Goal: Use online tool/utility: Utilize a website feature to perform a specific function

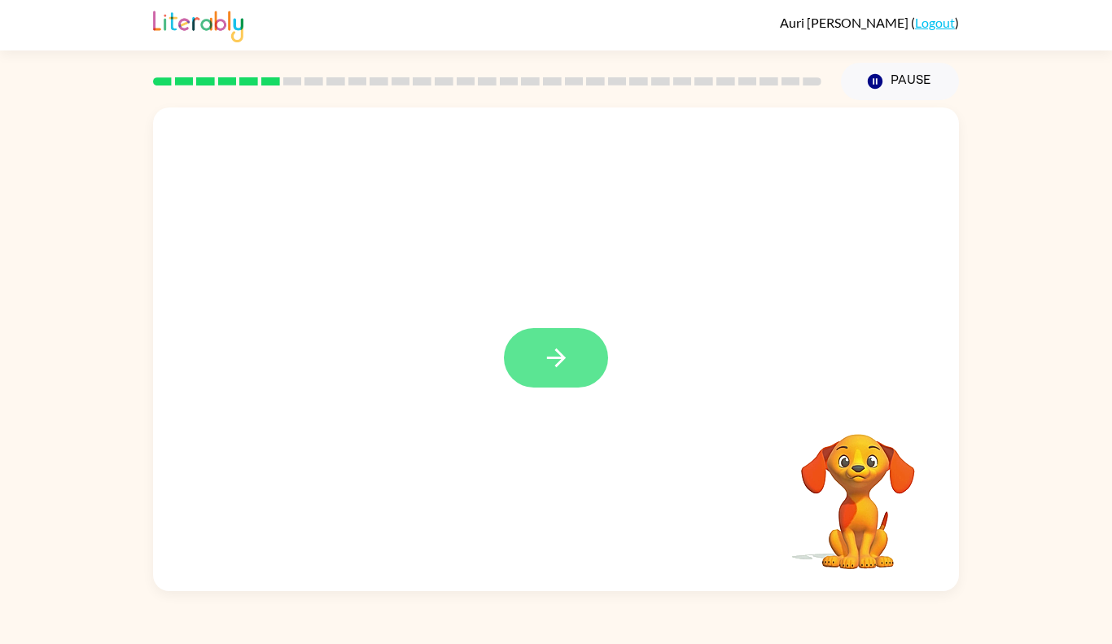
click at [523, 367] on button "button" at bounding box center [556, 357] width 104 height 59
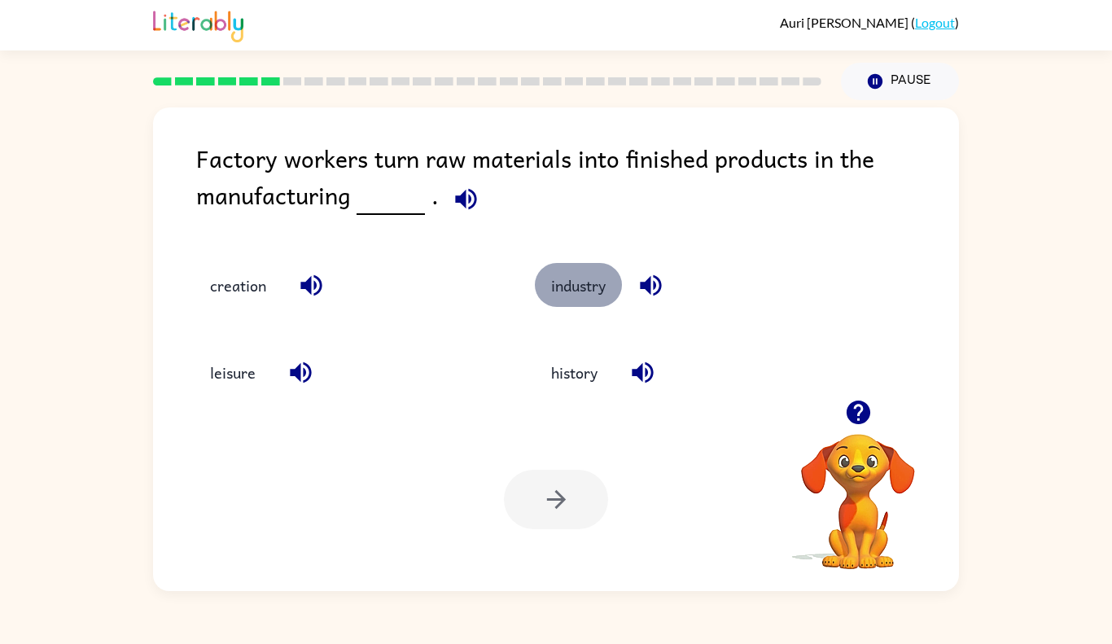
click at [571, 286] on button "industry" at bounding box center [578, 285] width 87 height 44
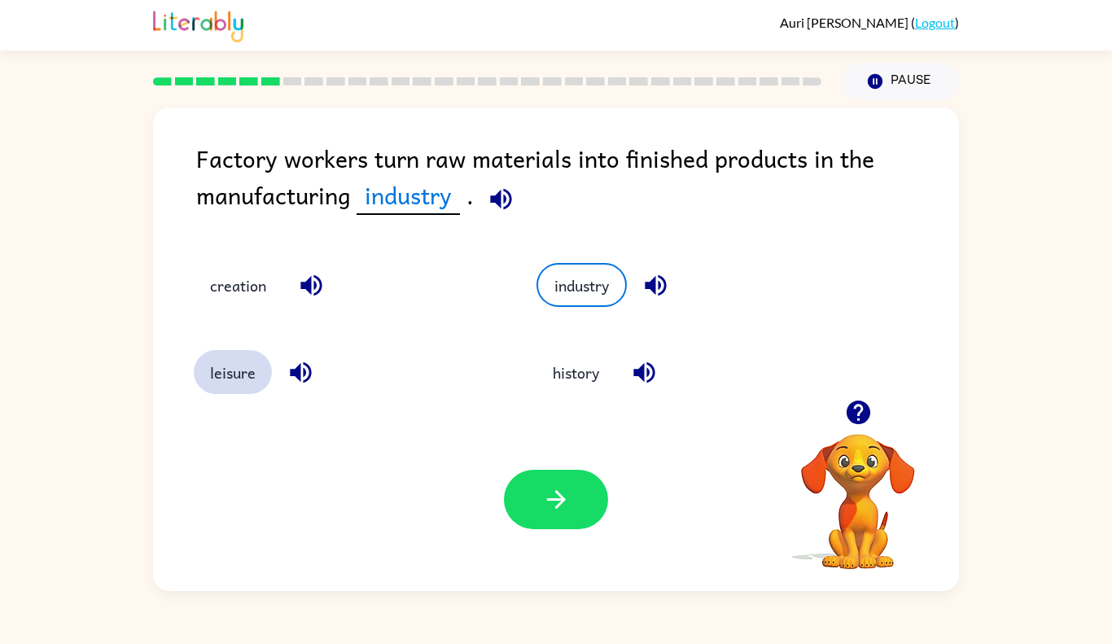
click at [239, 369] on button "leisure" at bounding box center [233, 372] width 78 height 44
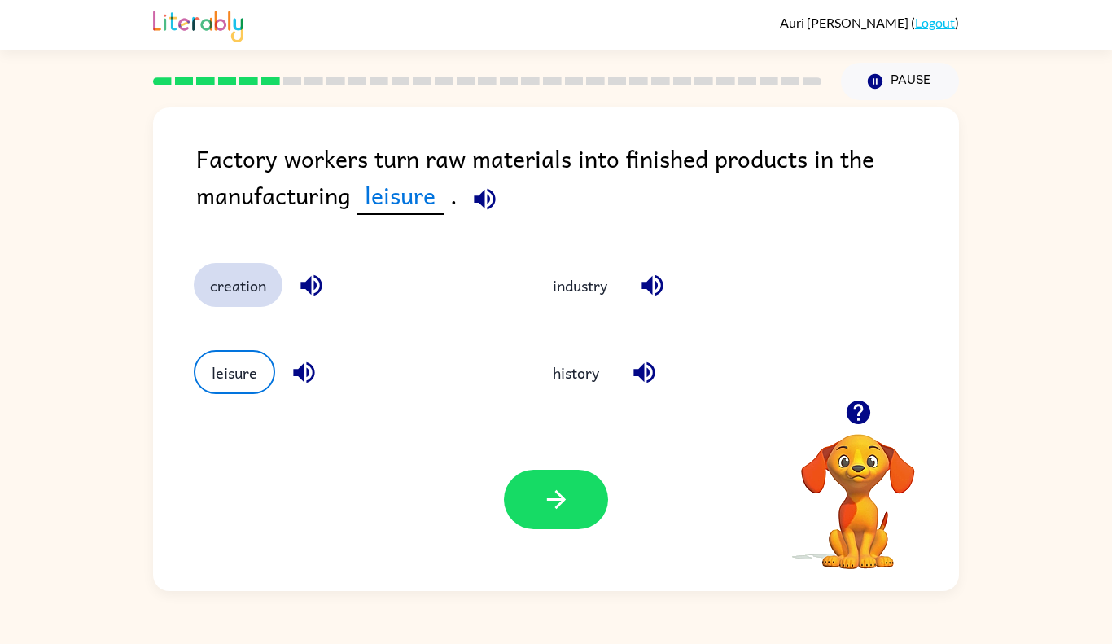
click at [249, 296] on button "creation" at bounding box center [238, 285] width 89 height 44
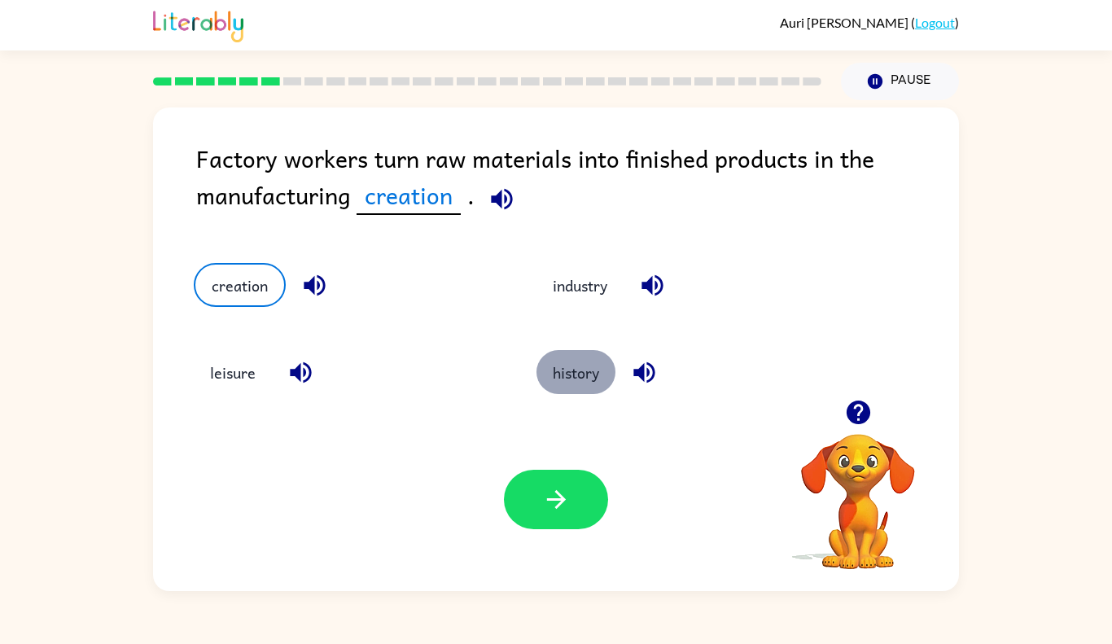
click at [596, 371] on button "history" at bounding box center [576, 372] width 79 height 44
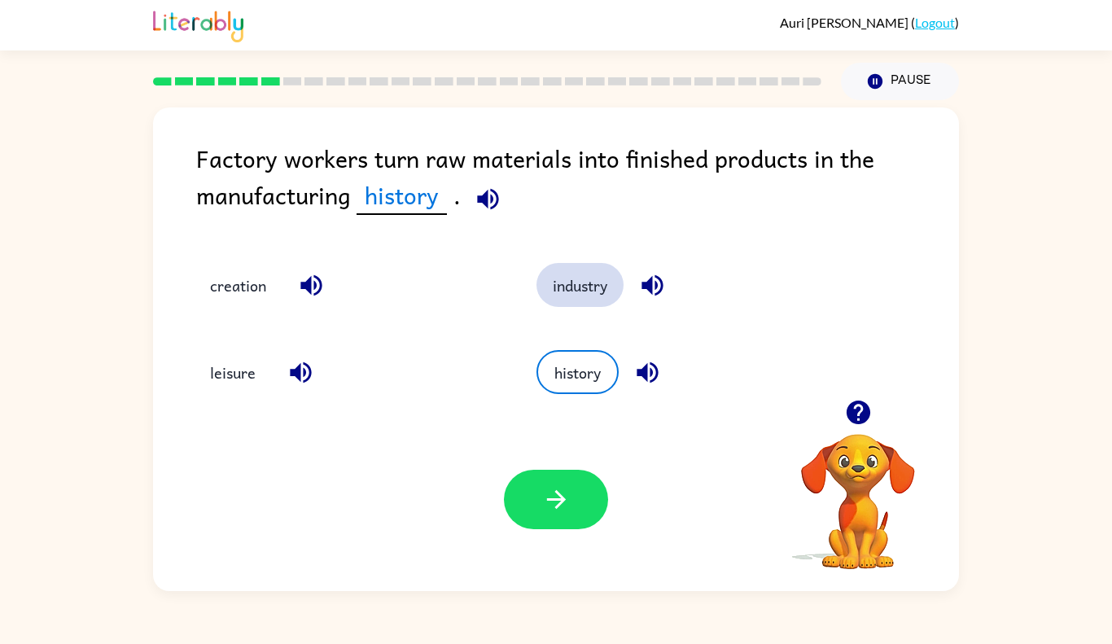
click at [572, 297] on button "industry" at bounding box center [580, 285] width 87 height 44
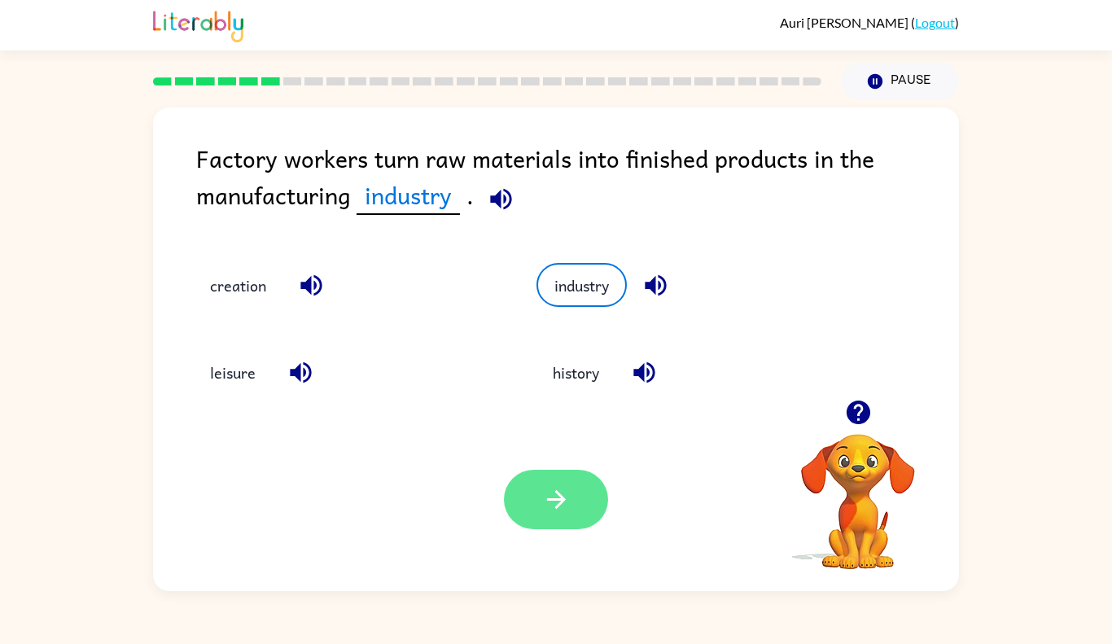
click at [561, 489] on icon "button" at bounding box center [556, 499] width 29 height 29
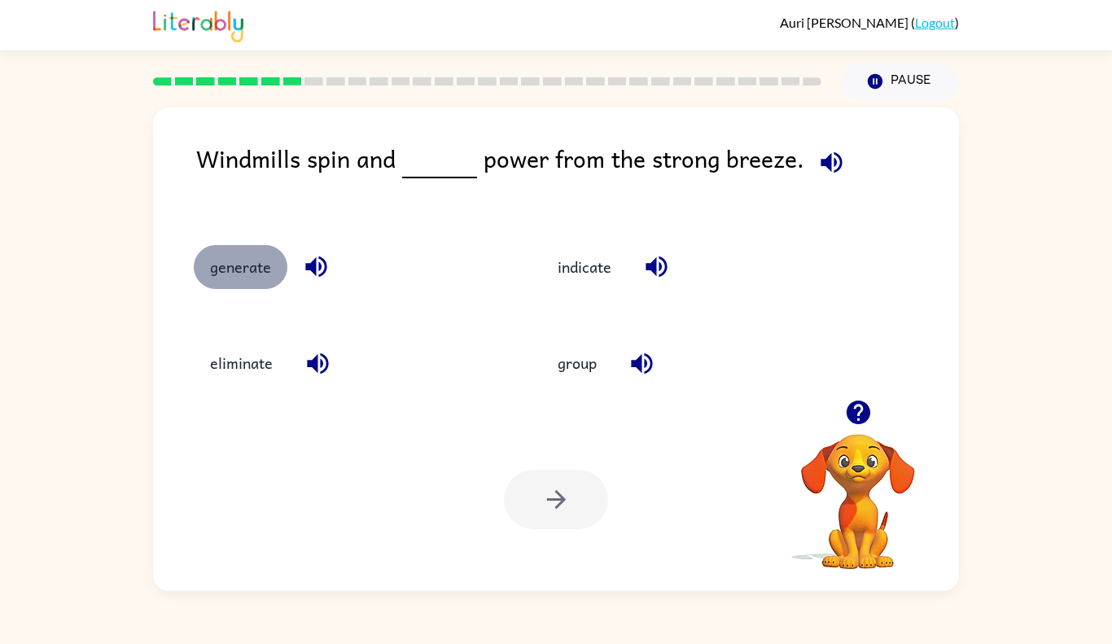
click at [257, 264] on button "generate" at bounding box center [241, 267] width 94 height 44
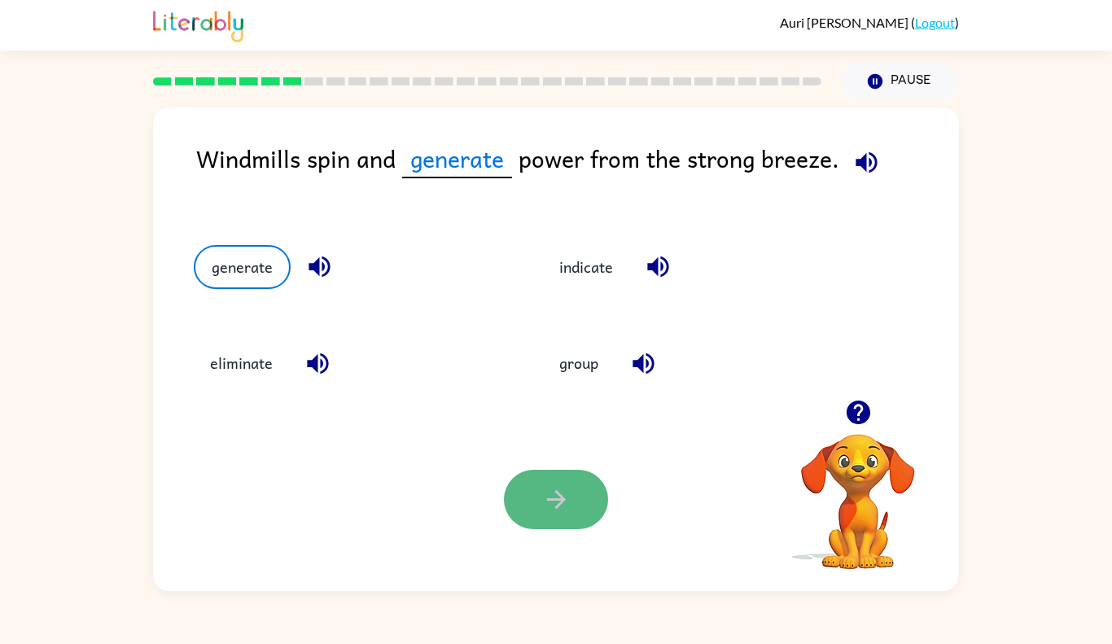
click at [581, 505] on button "button" at bounding box center [556, 499] width 104 height 59
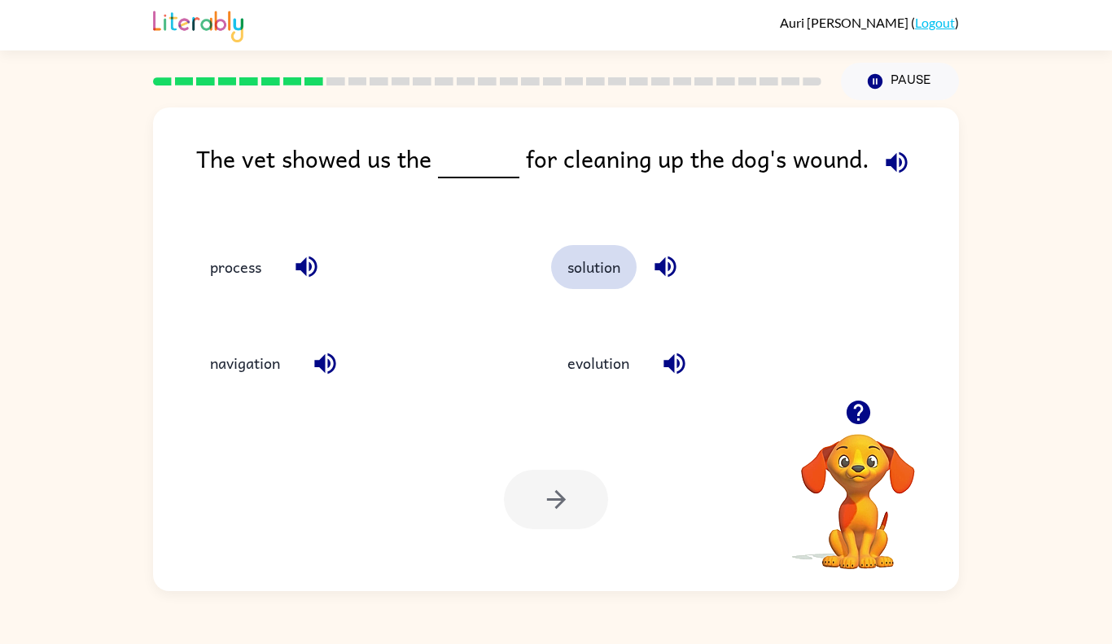
click at [585, 271] on button "solution" at bounding box center [594, 267] width 86 height 44
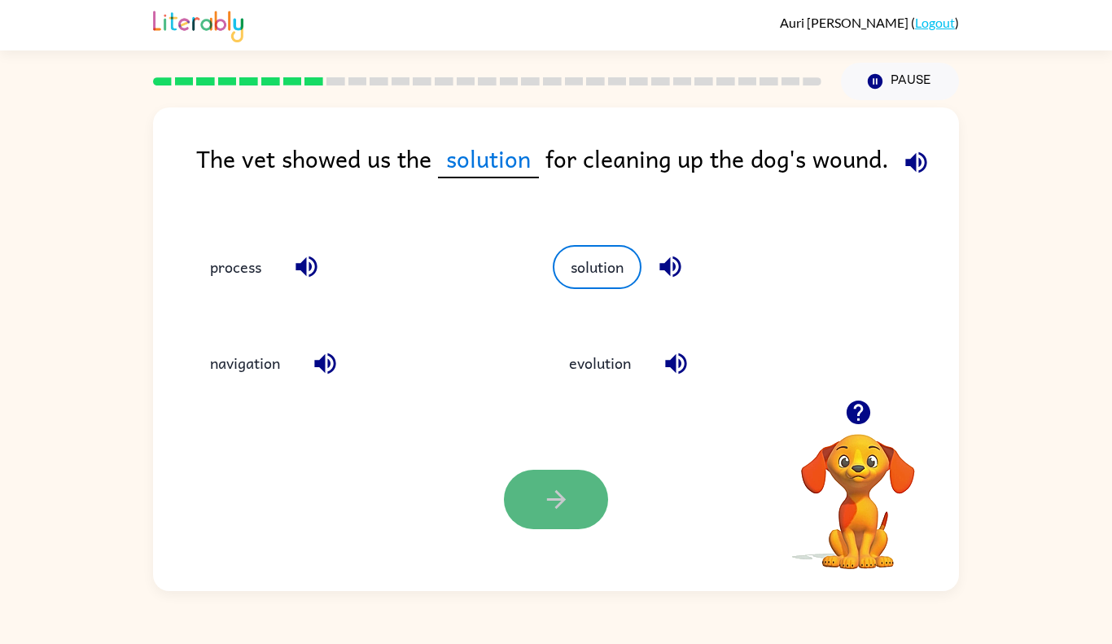
click at [552, 482] on button "button" at bounding box center [556, 499] width 104 height 59
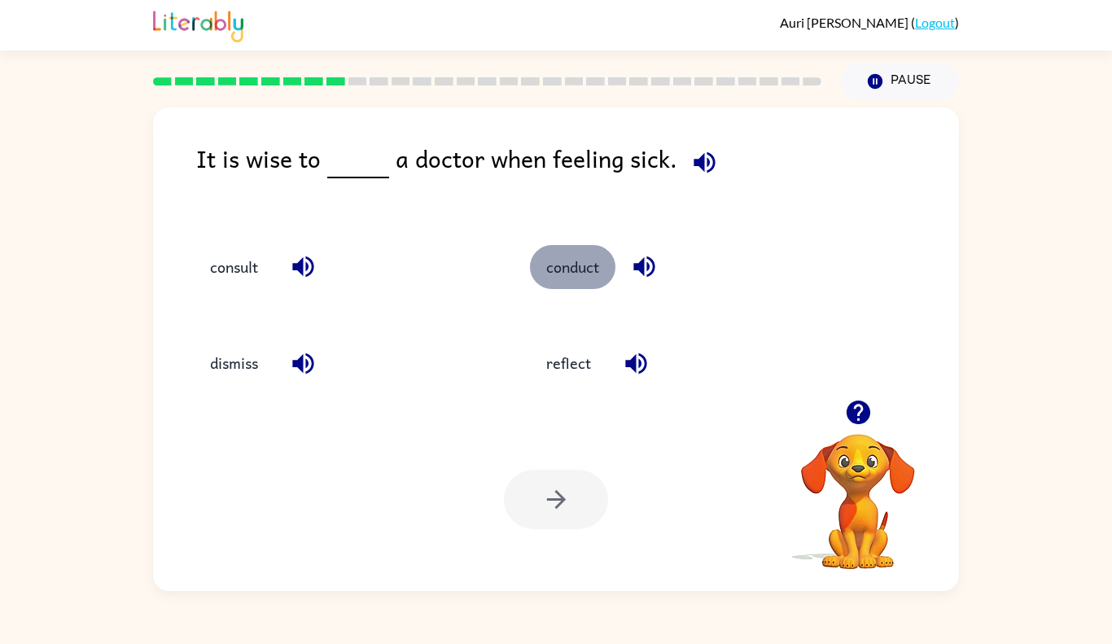
click at [578, 266] on button "conduct" at bounding box center [573, 267] width 86 height 44
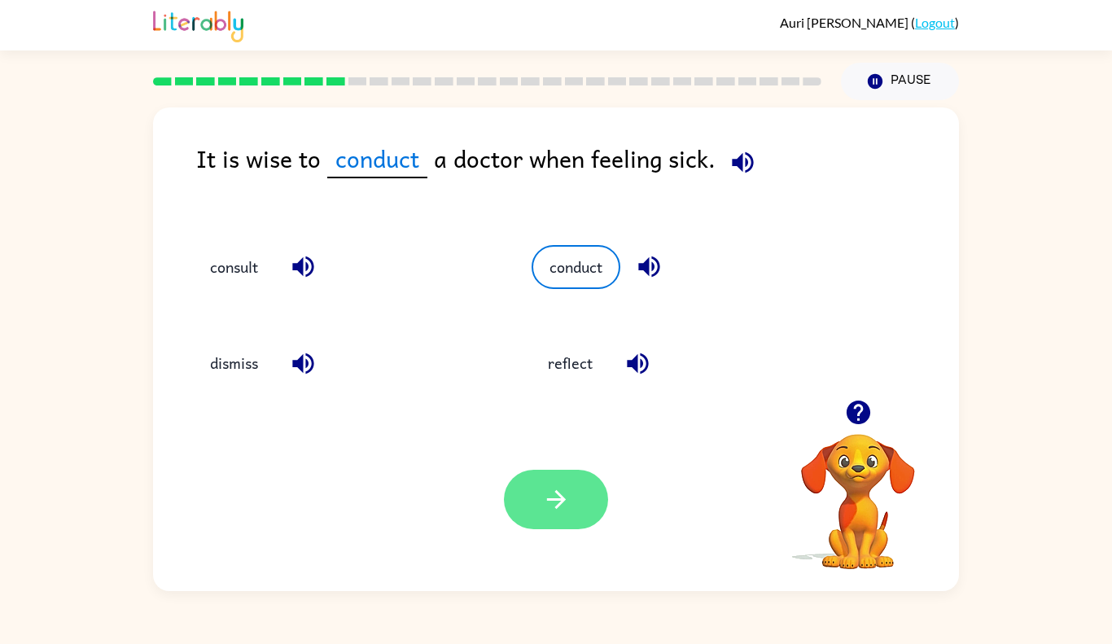
click at [568, 497] on icon "button" at bounding box center [556, 499] width 29 height 29
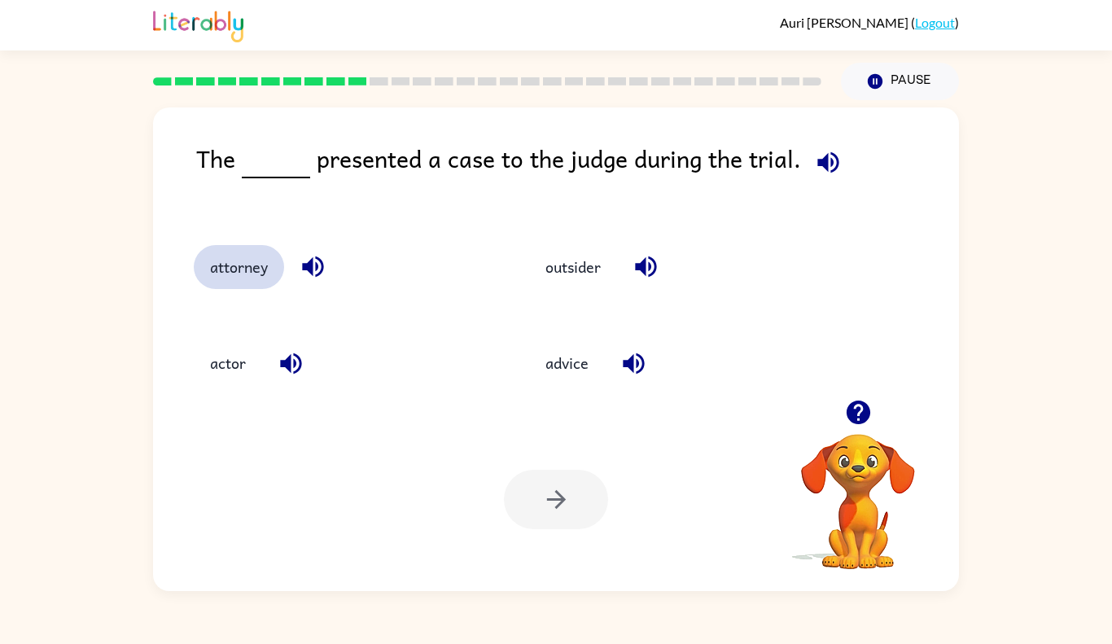
click at [233, 265] on button "attorney" at bounding box center [239, 267] width 90 height 44
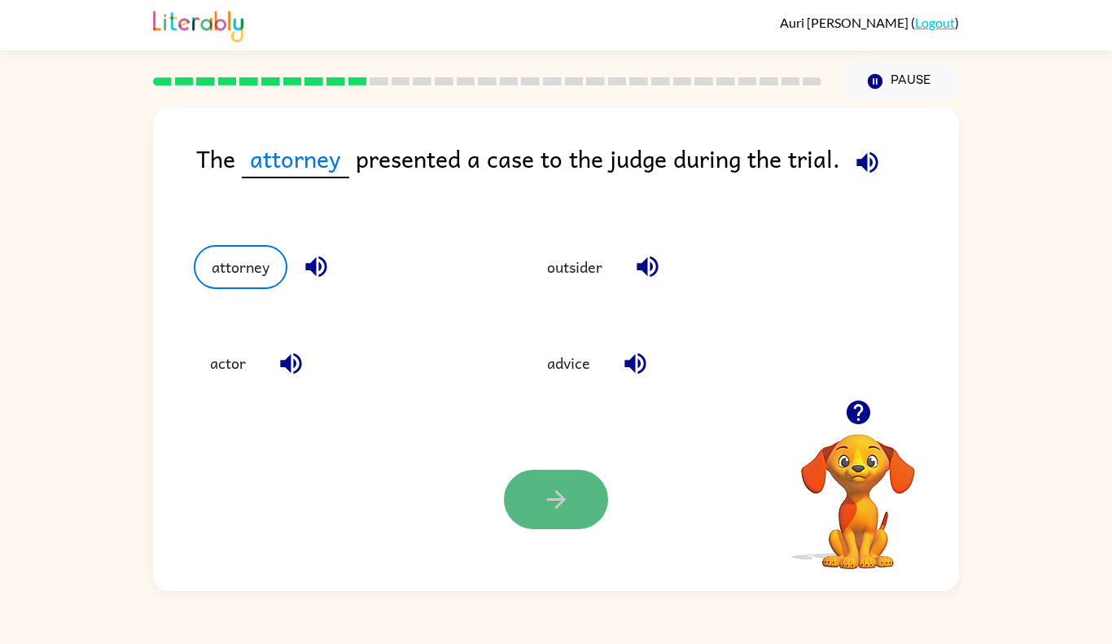
click at [552, 479] on button "button" at bounding box center [556, 499] width 104 height 59
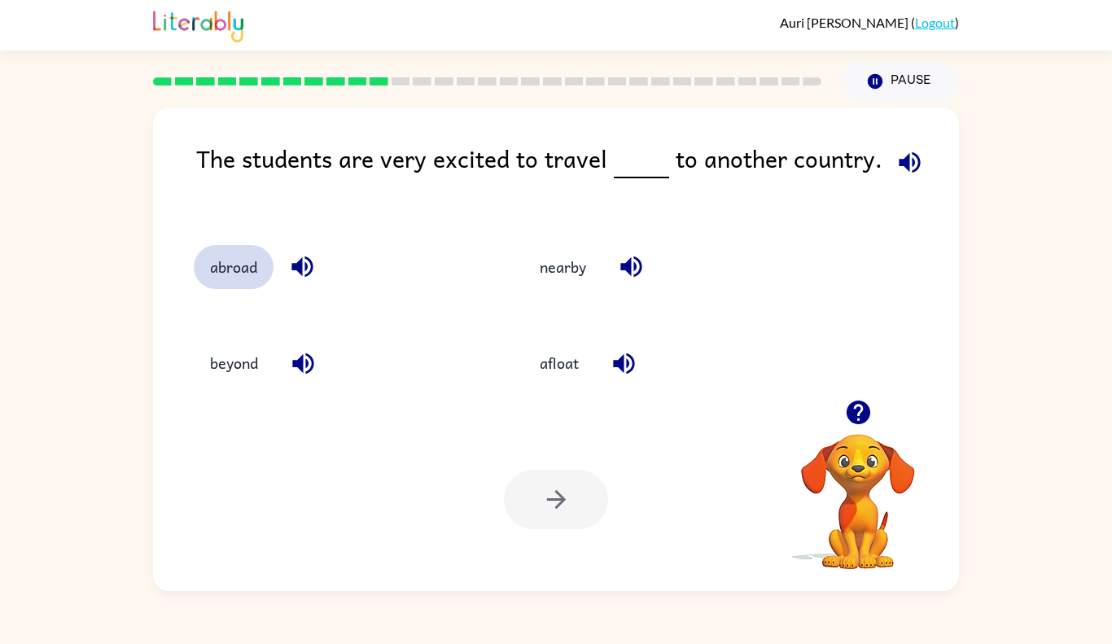
click at [220, 263] on button "abroad" at bounding box center [234, 267] width 80 height 44
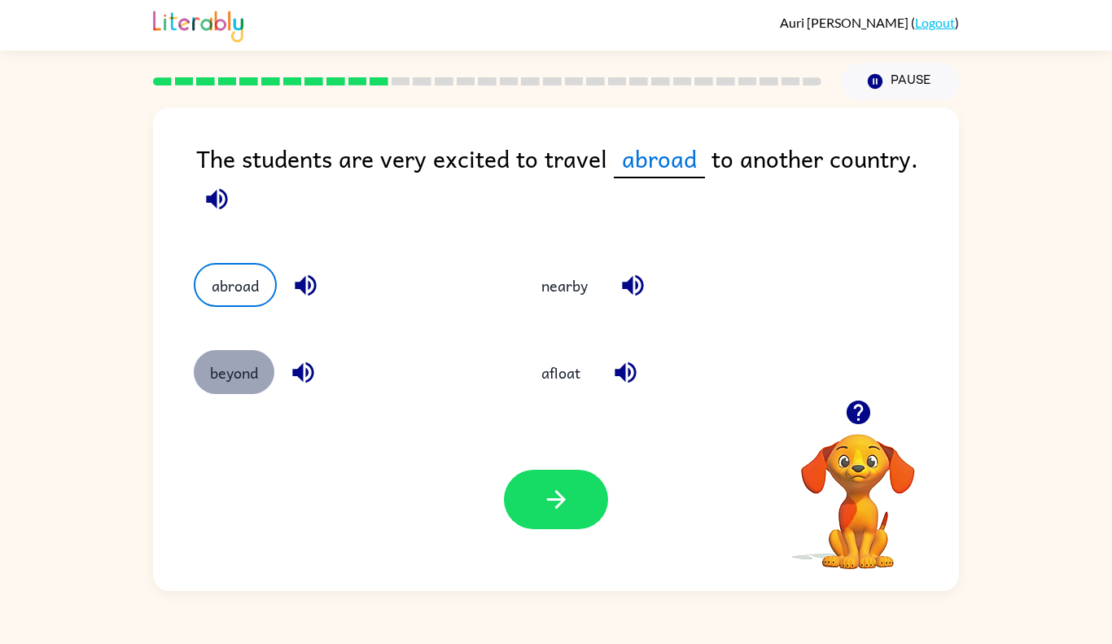
click at [227, 362] on button "beyond" at bounding box center [234, 372] width 81 height 44
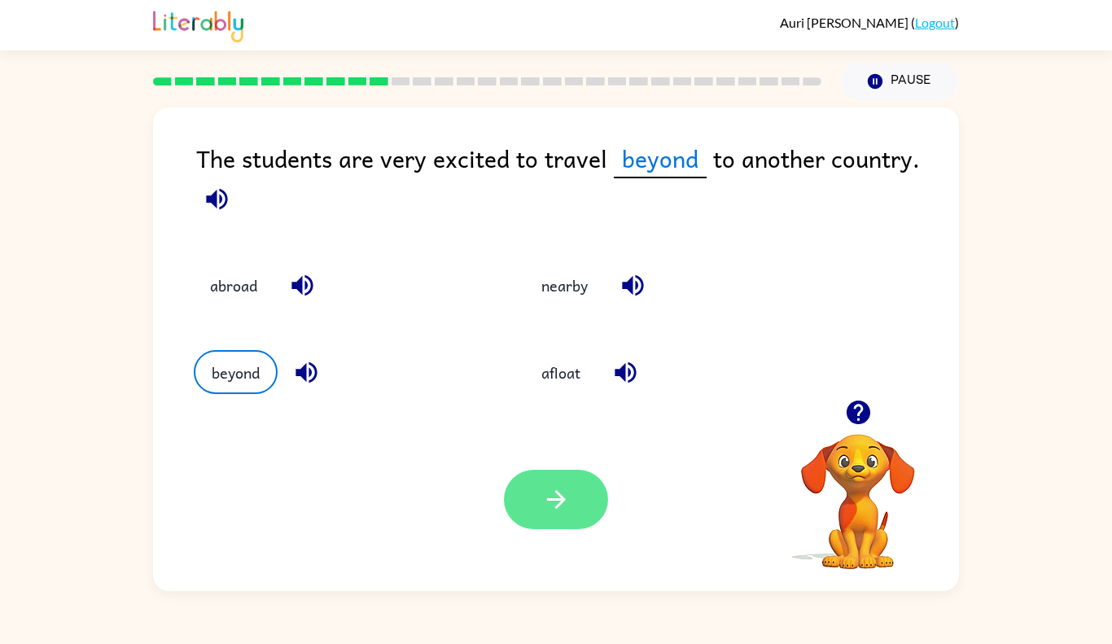
click at [568, 495] on icon "button" at bounding box center [556, 499] width 29 height 29
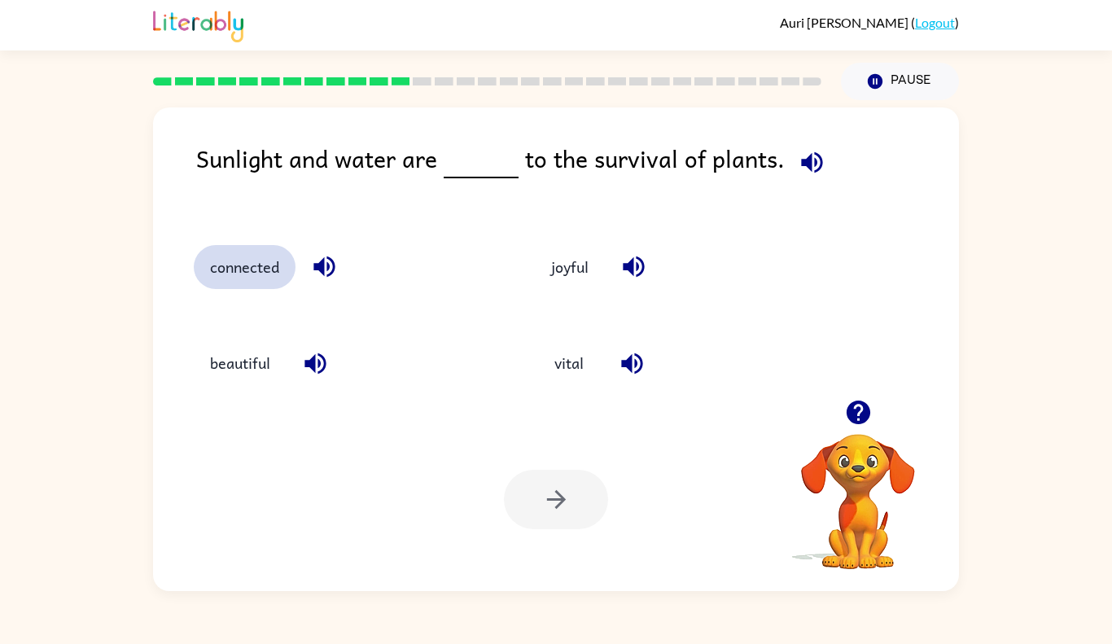
click at [240, 263] on button "connected" at bounding box center [245, 267] width 102 height 44
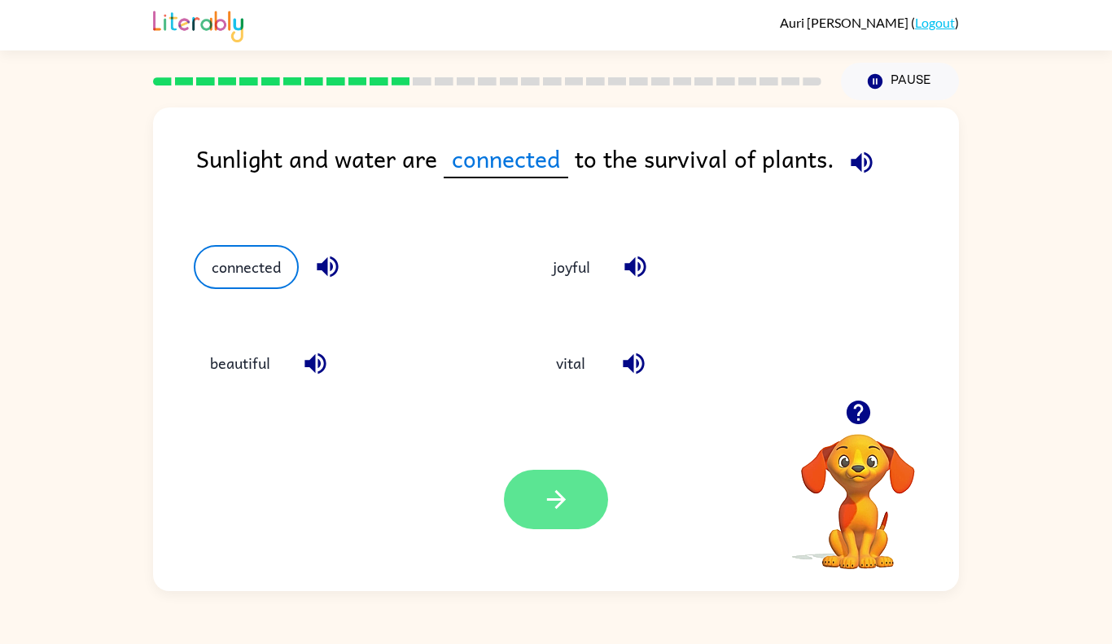
click at [585, 505] on button "button" at bounding box center [556, 499] width 104 height 59
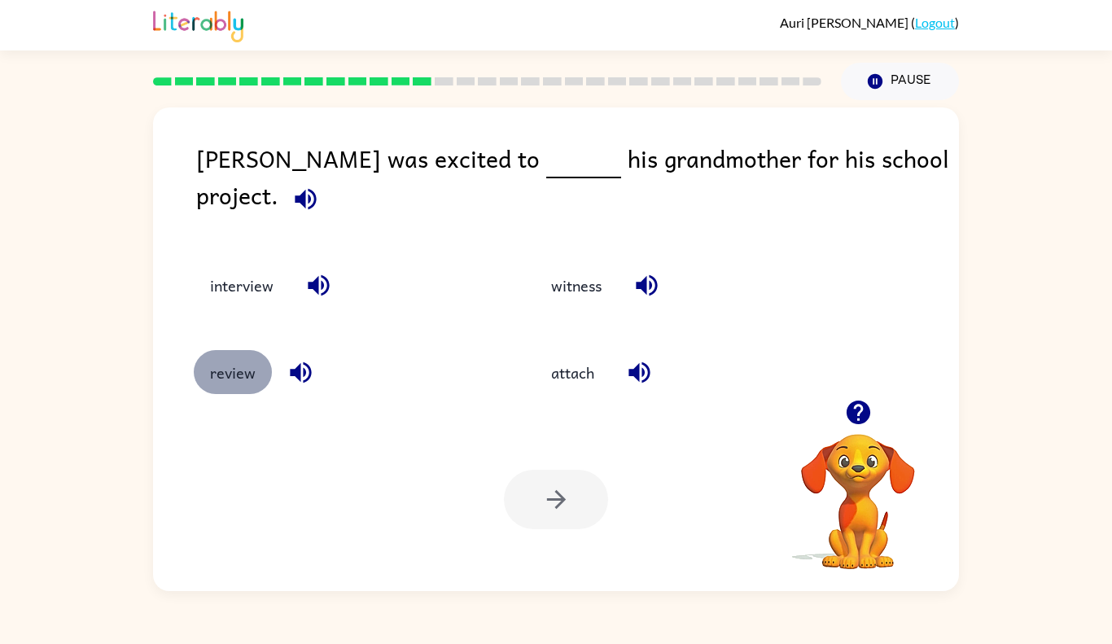
click at [221, 367] on button "review" at bounding box center [233, 372] width 78 height 44
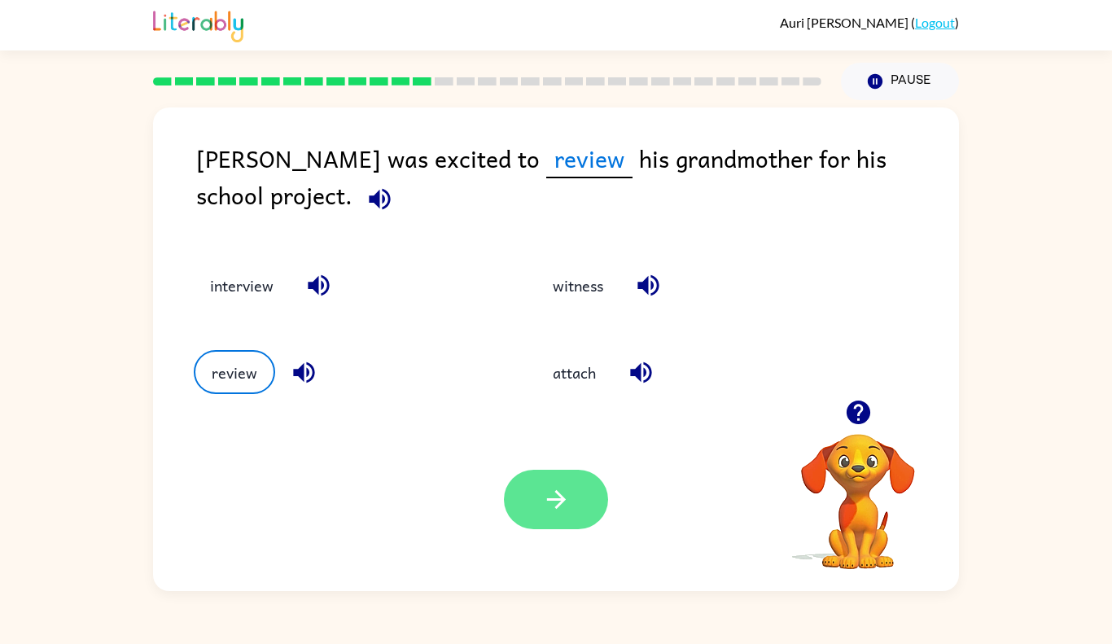
click at [574, 485] on button "button" at bounding box center [556, 499] width 104 height 59
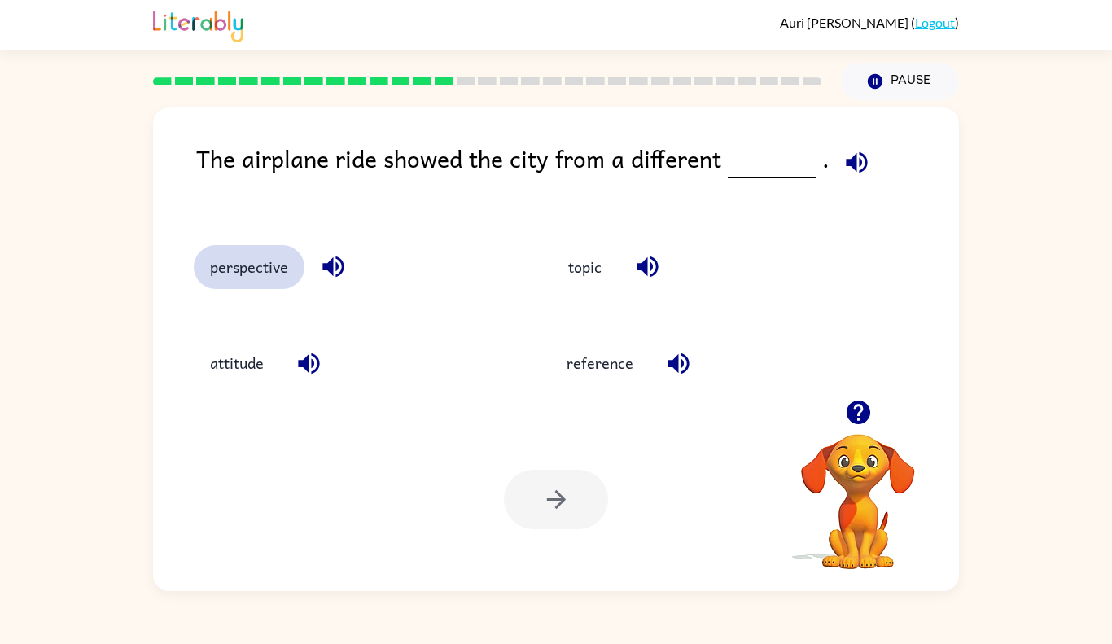
click at [286, 265] on button "perspective" at bounding box center [249, 267] width 111 height 44
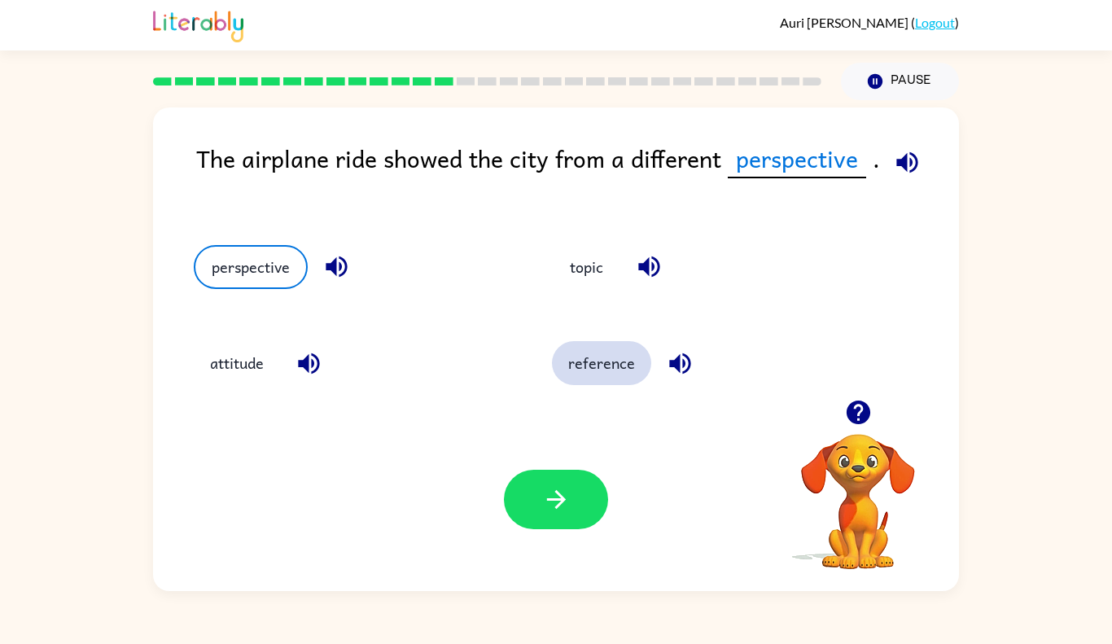
click at [631, 363] on button "reference" at bounding box center [601, 363] width 99 height 44
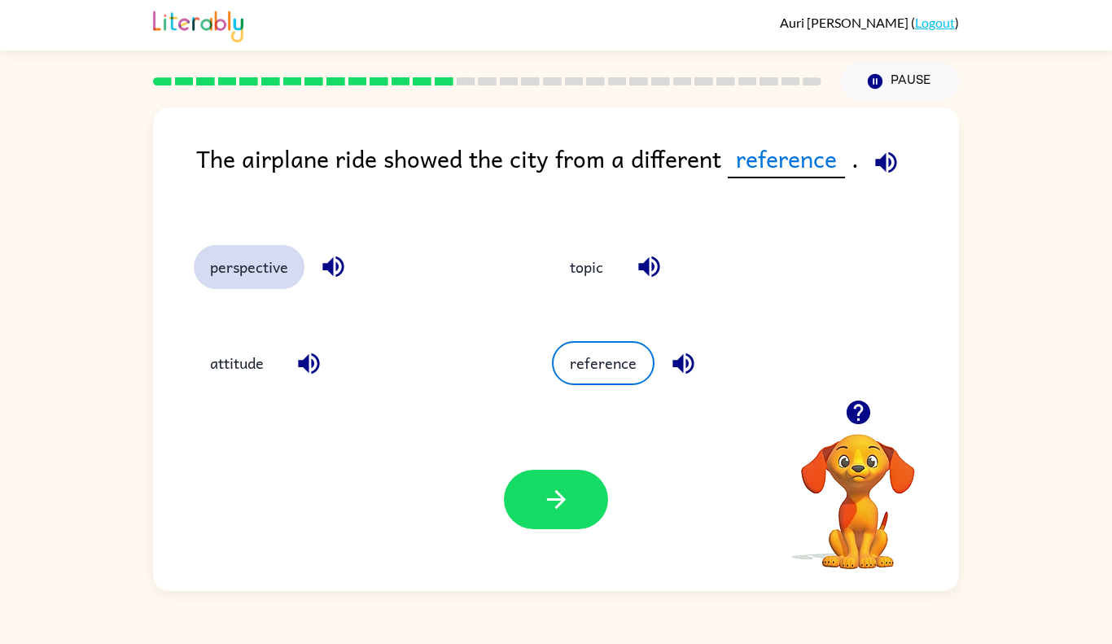
click at [271, 262] on button "perspective" at bounding box center [249, 267] width 111 height 44
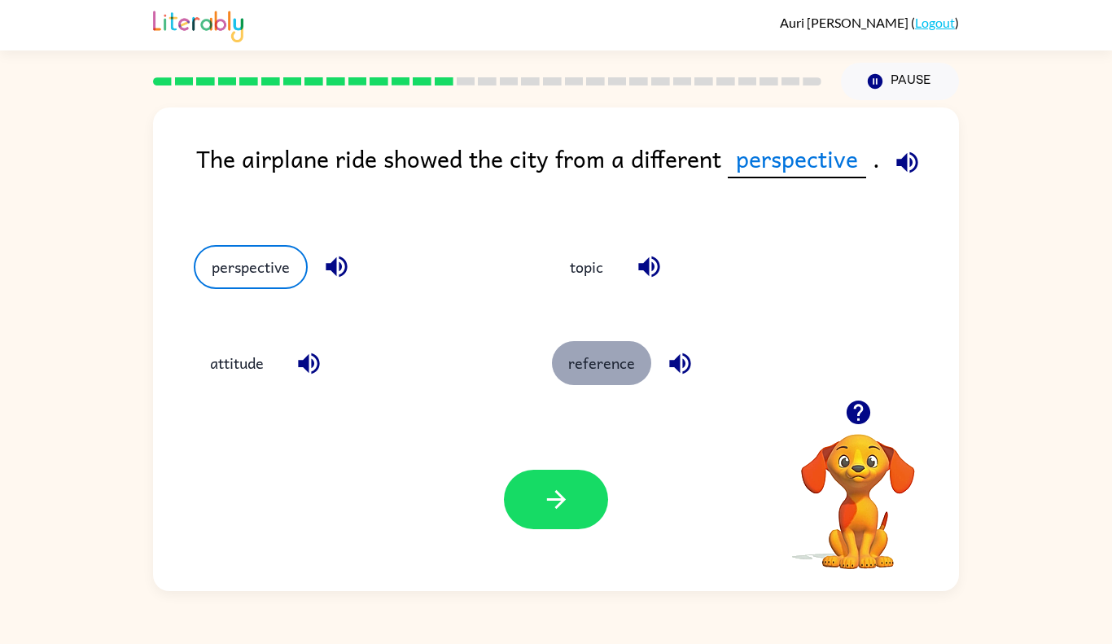
click at [591, 362] on button "reference" at bounding box center [601, 363] width 99 height 44
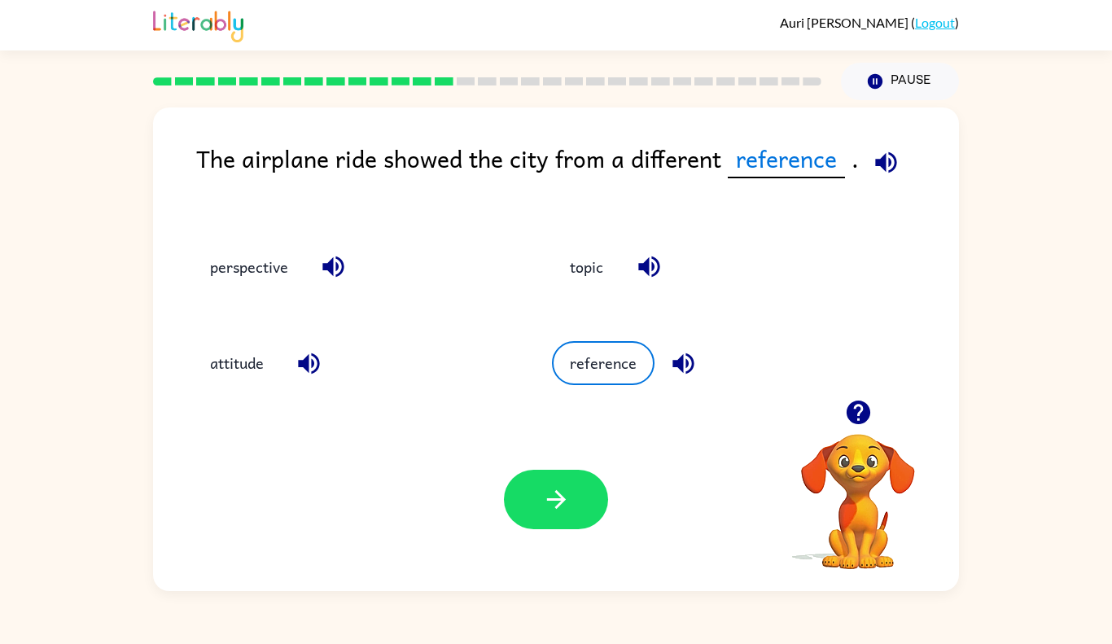
click at [550, 466] on div "Your browser must support playing .mp4 files to use Literably. Please try using…" at bounding box center [556, 499] width 806 height 183
click at [553, 480] on button "button" at bounding box center [556, 499] width 104 height 59
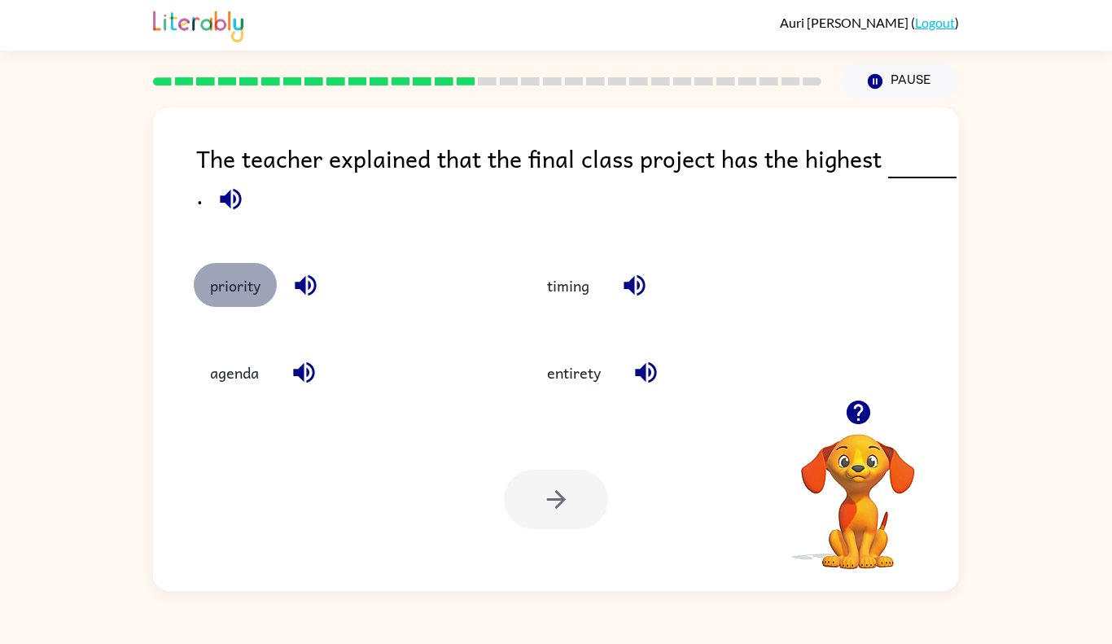
click at [237, 272] on button "priority" at bounding box center [235, 285] width 83 height 44
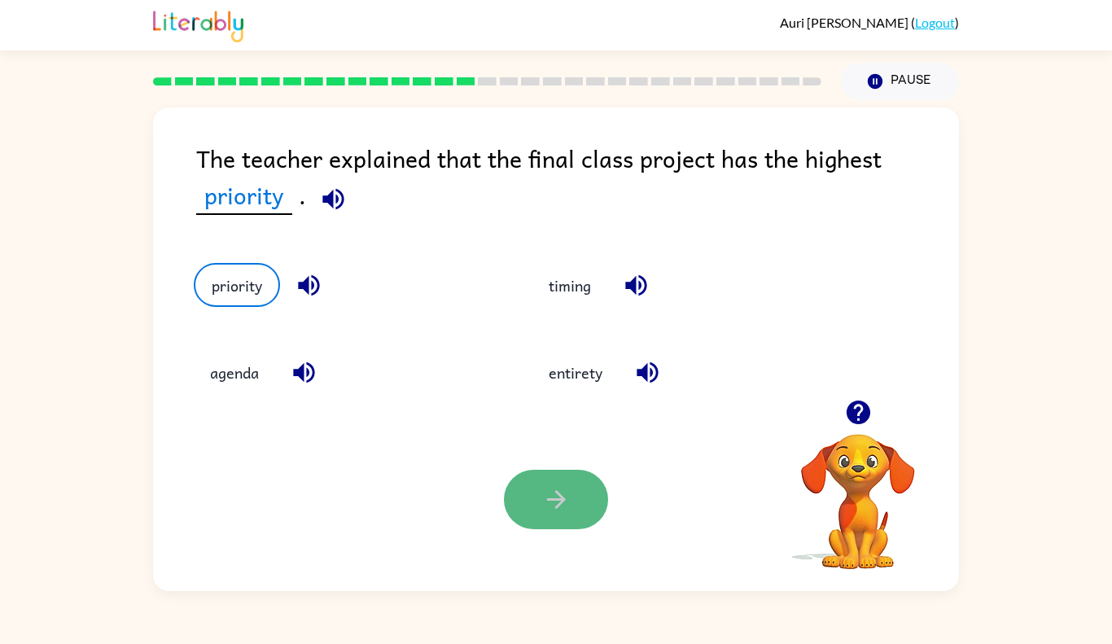
click at [530, 493] on button "button" at bounding box center [556, 499] width 104 height 59
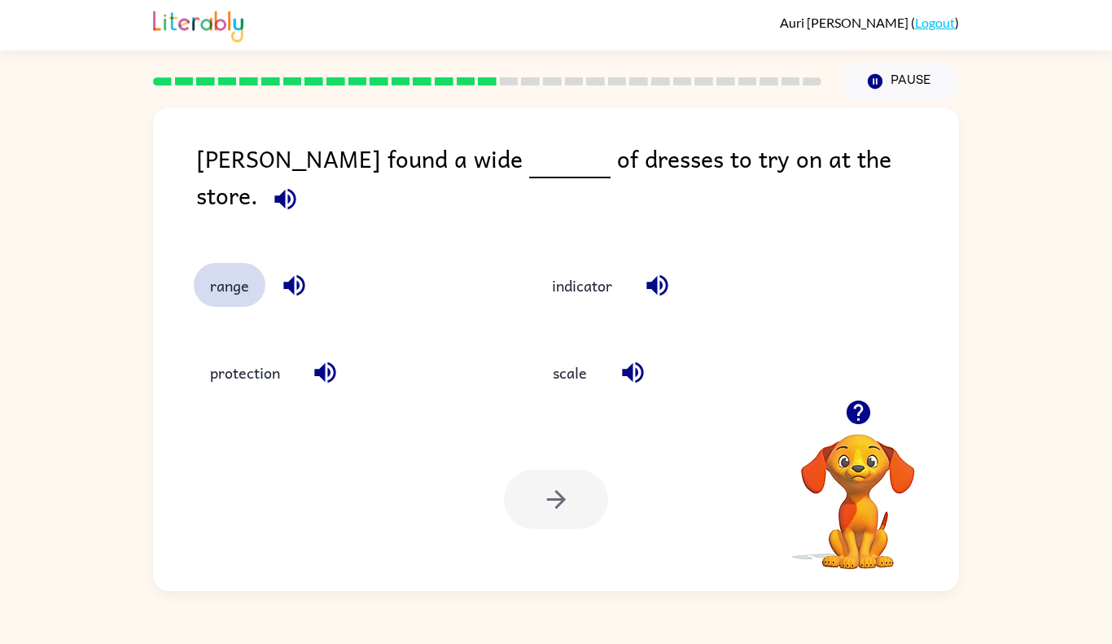
click at [235, 264] on button "range" at bounding box center [230, 285] width 72 height 44
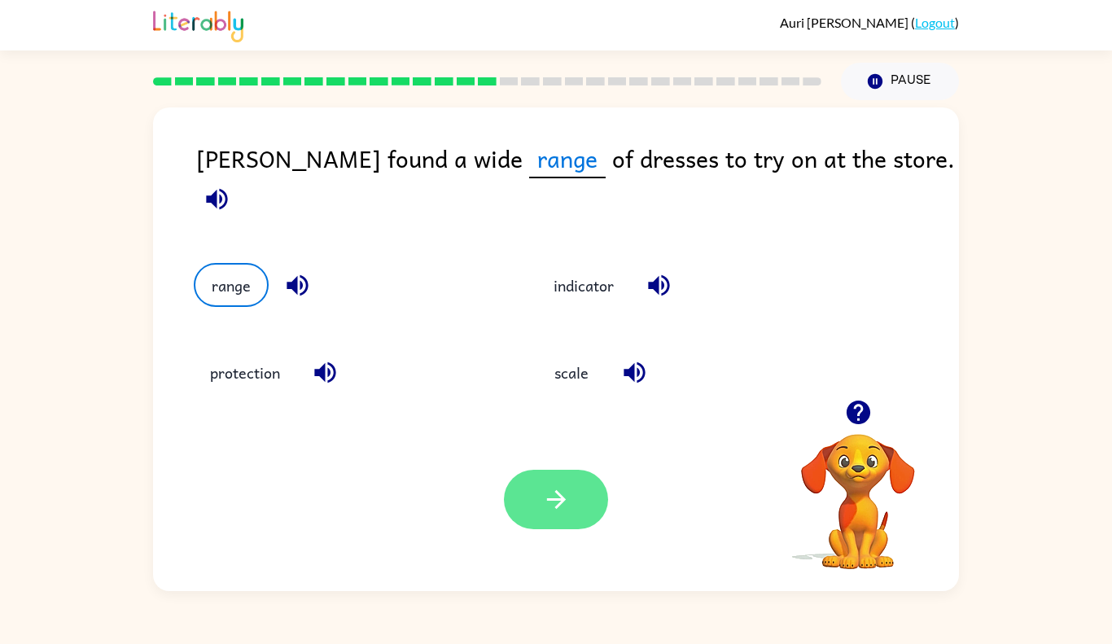
click at [543, 482] on button "button" at bounding box center [556, 499] width 104 height 59
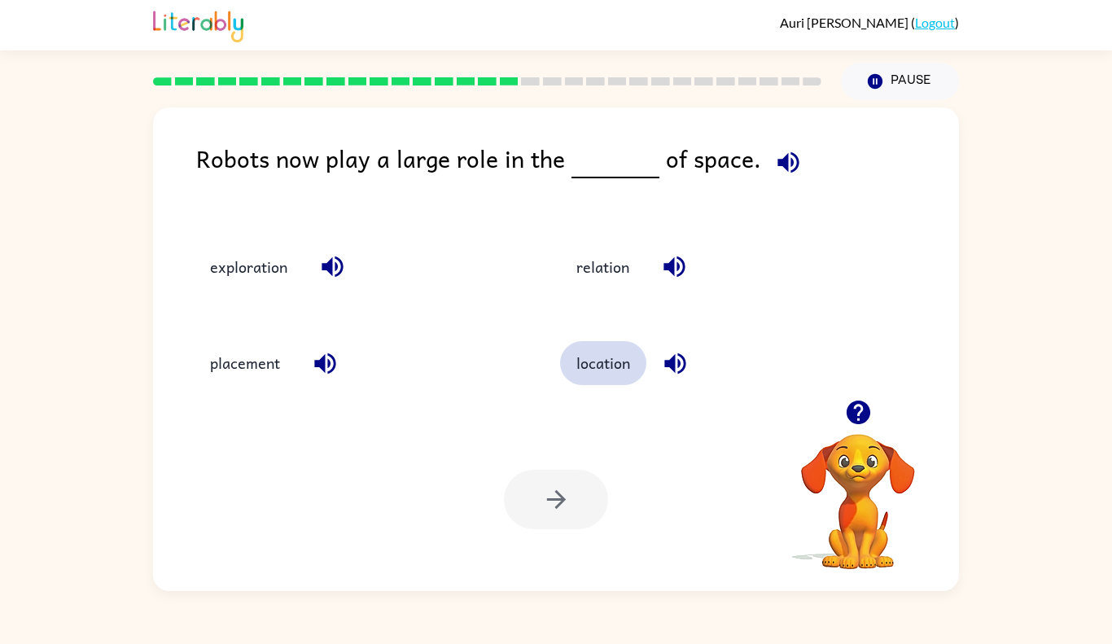
click at [616, 371] on button "location" at bounding box center [603, 363] width 86 height 44
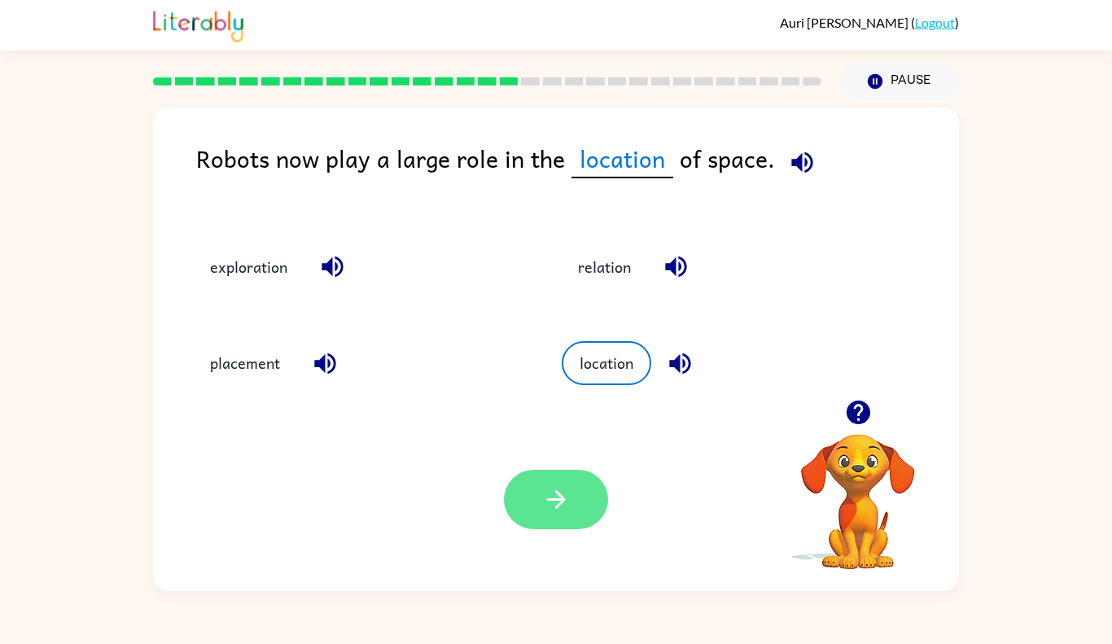
click at [569, 470] on button "button" at bounding box center [556, 499] width 104 height 59
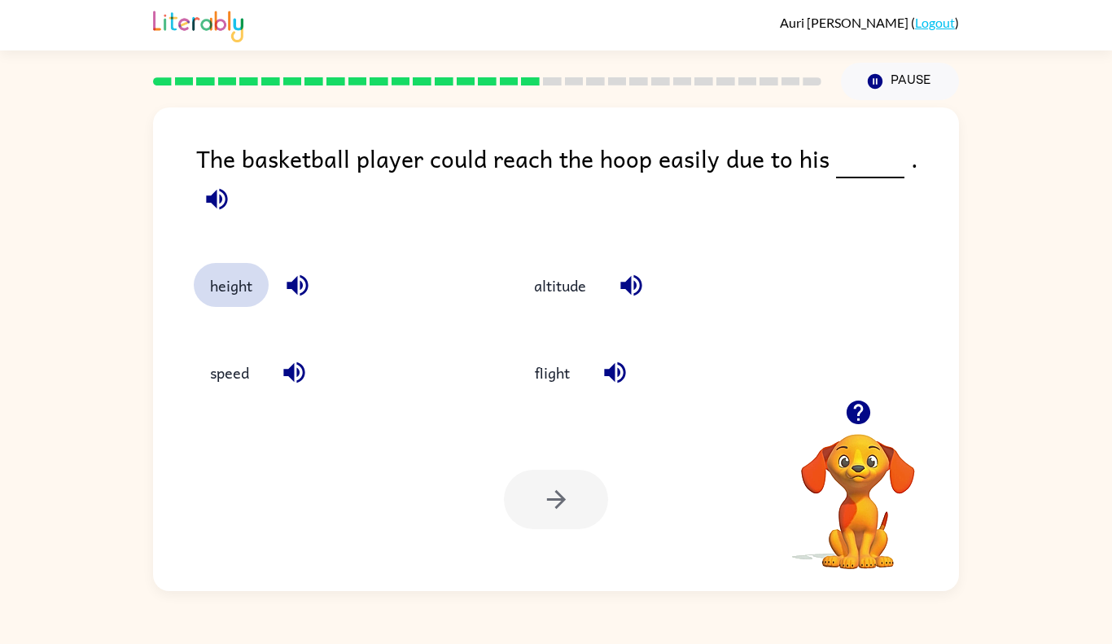
click at [228, 272] on button "height" at bounding box center [231, 285] width 75 height 44
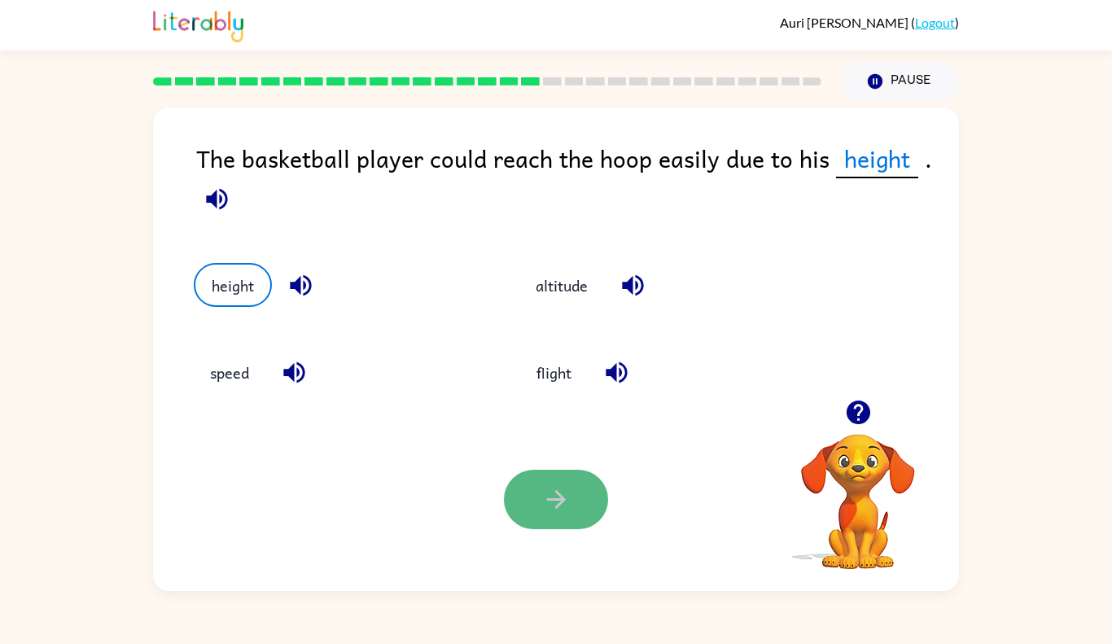
click at [555, 473] on button "button" at bounding box center [556, 499] width 104 height 59
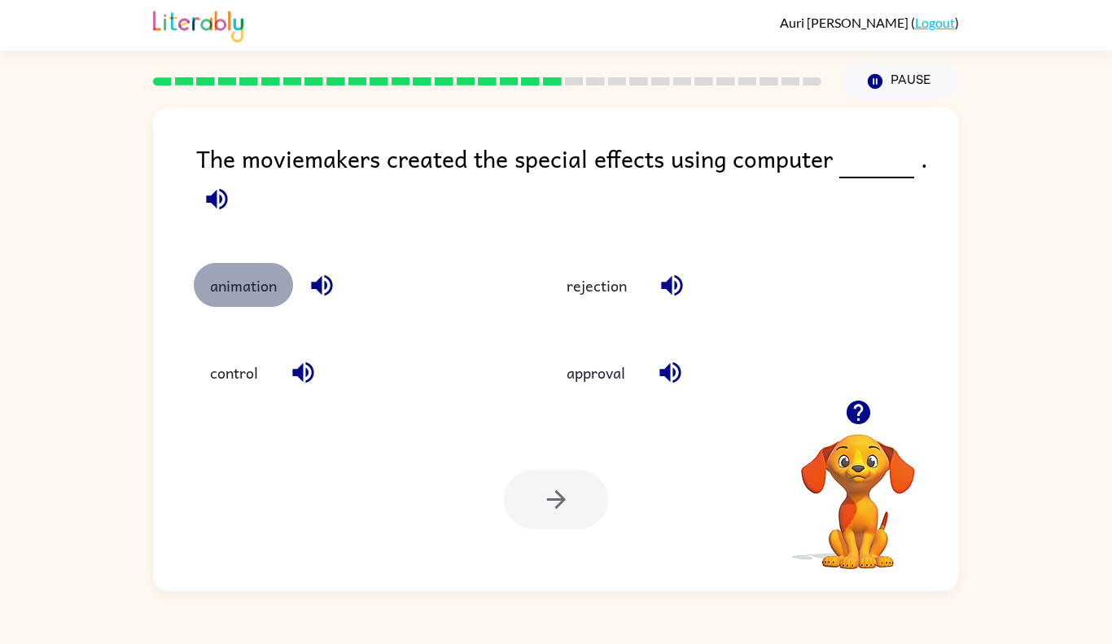
click at [262, 296] on button "animation" at bounding box center [243, 285] width 99 height 44
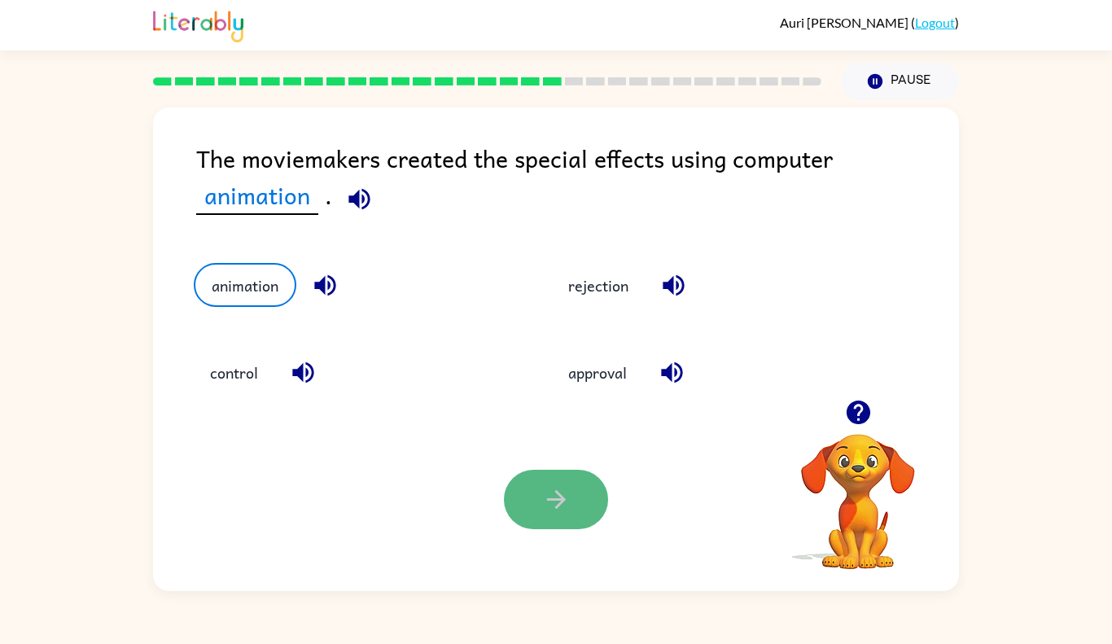
click at [571, 504] on button "button" at bounding box center [556, 499] width 104 height 59
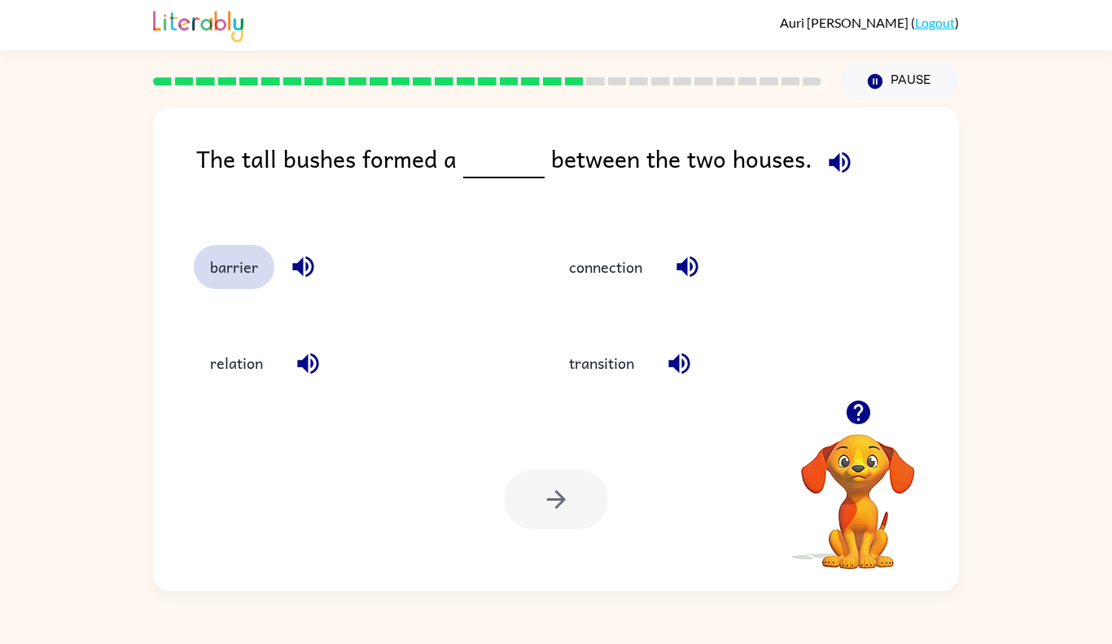
click at [243, 265] on button "barrier" at bounding box center [234, 267] width 81 height 44
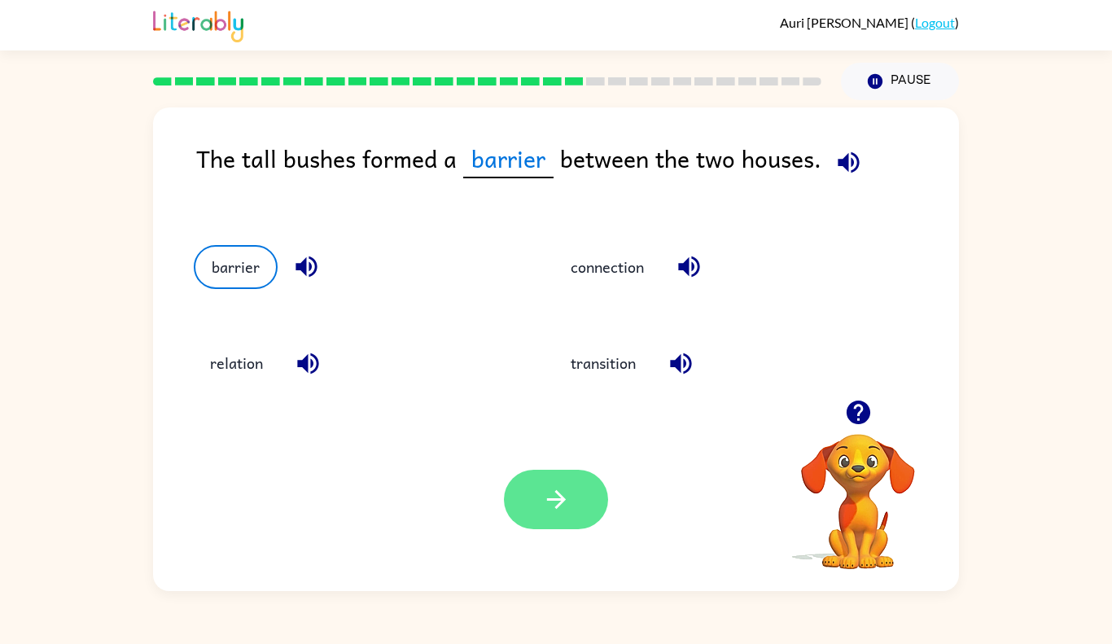
click at [572, 493] on button "button" at bounding box center [556, 499] width 104 height 59
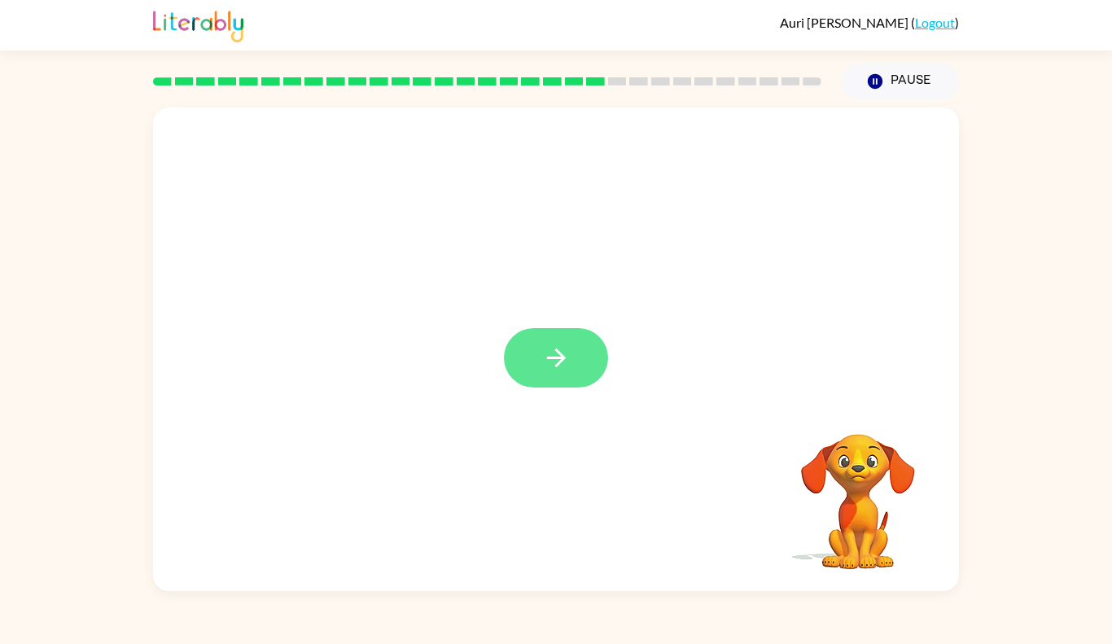
click at [584, 337] on button "button" at bounding box center [556, 357] width 104 height 59
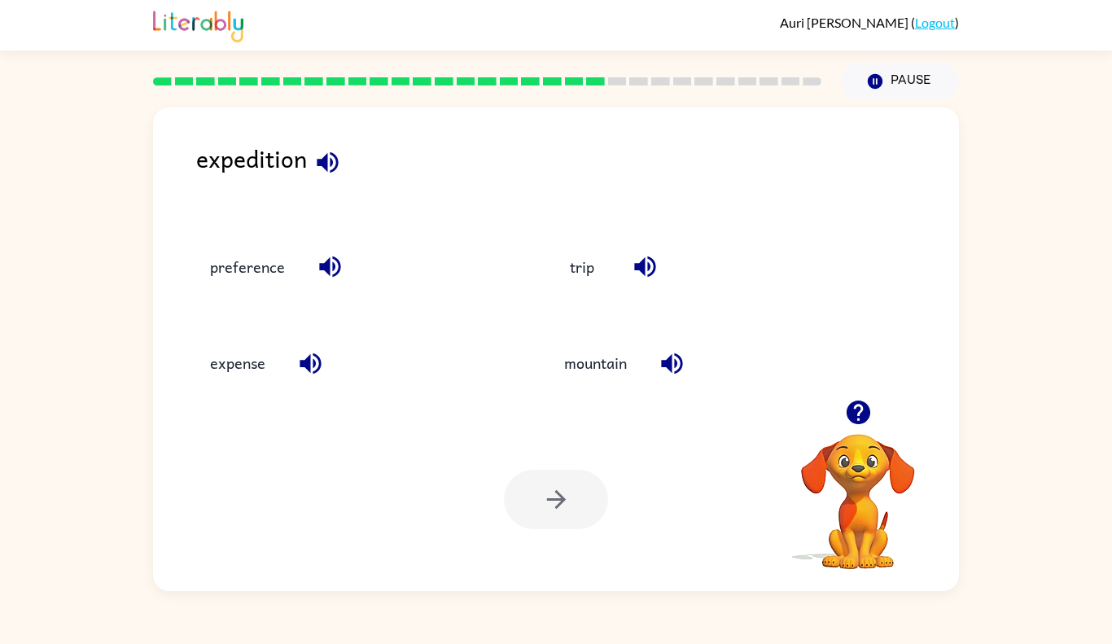
click at [332, 161] on icon "button" at bounding box center [327, 161] width 21 height 21
click at [330, 165] on icon "button" at bounding box center [327, 161] width 21 height 21
click at [328, 171] on icon "button" at bounding box center [328, 162] width 29 height 29
click at [239, 273] on button "preference" at bounding box center [247, 267] width 107 height 44
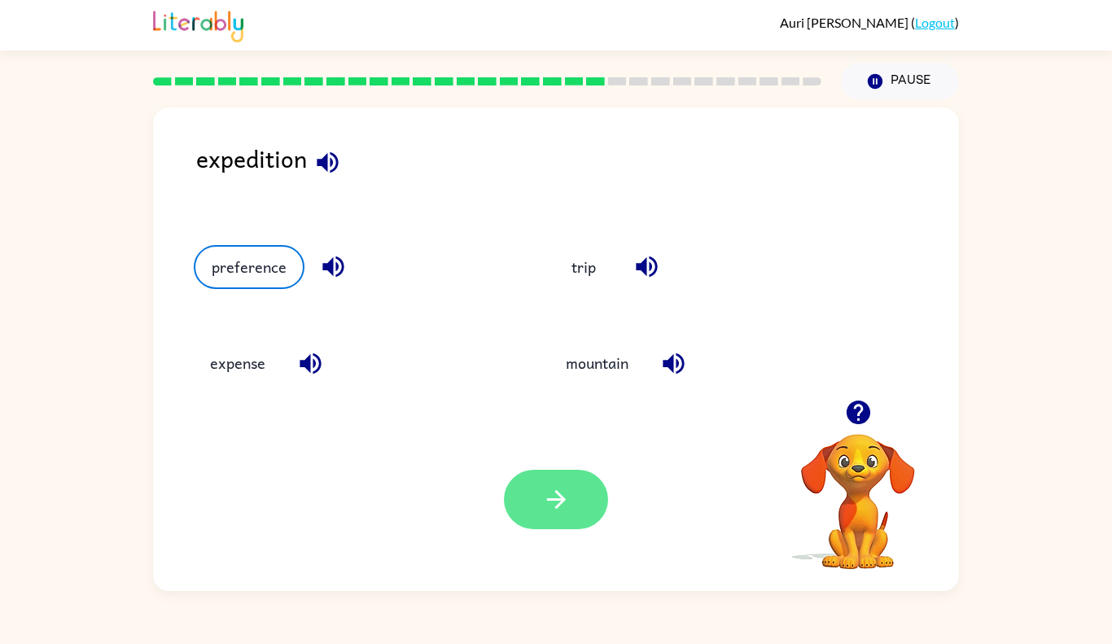
click at [559, 507] on icon "button" at bounding box center [556, 499] width 29 height 29
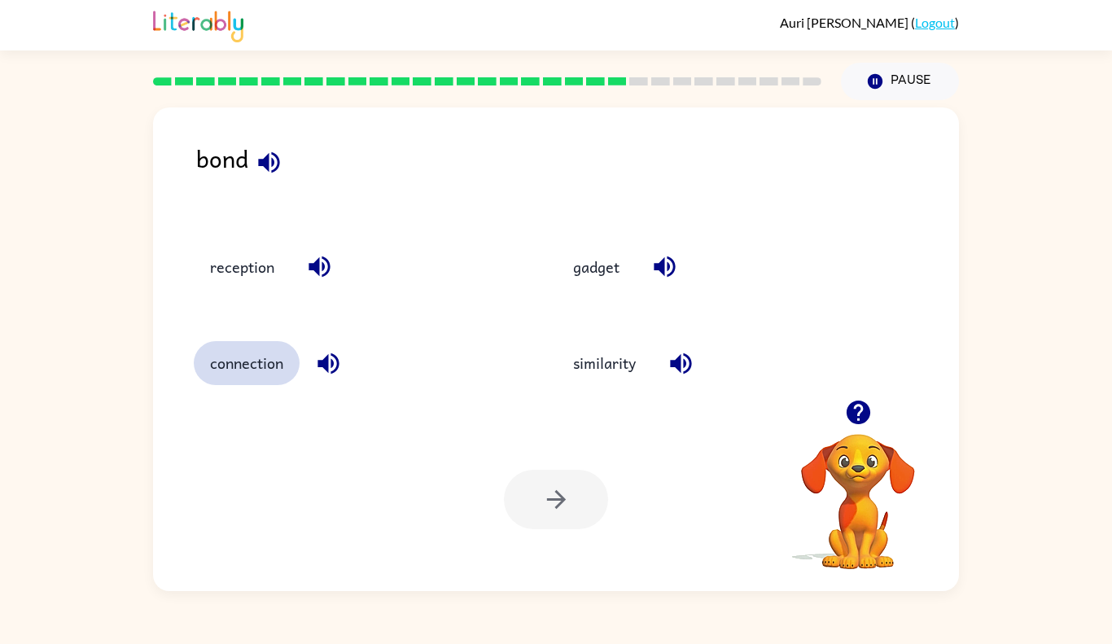
click at [245, 371] on button "connection" at bounding box center [247, 363] width 106 height 44
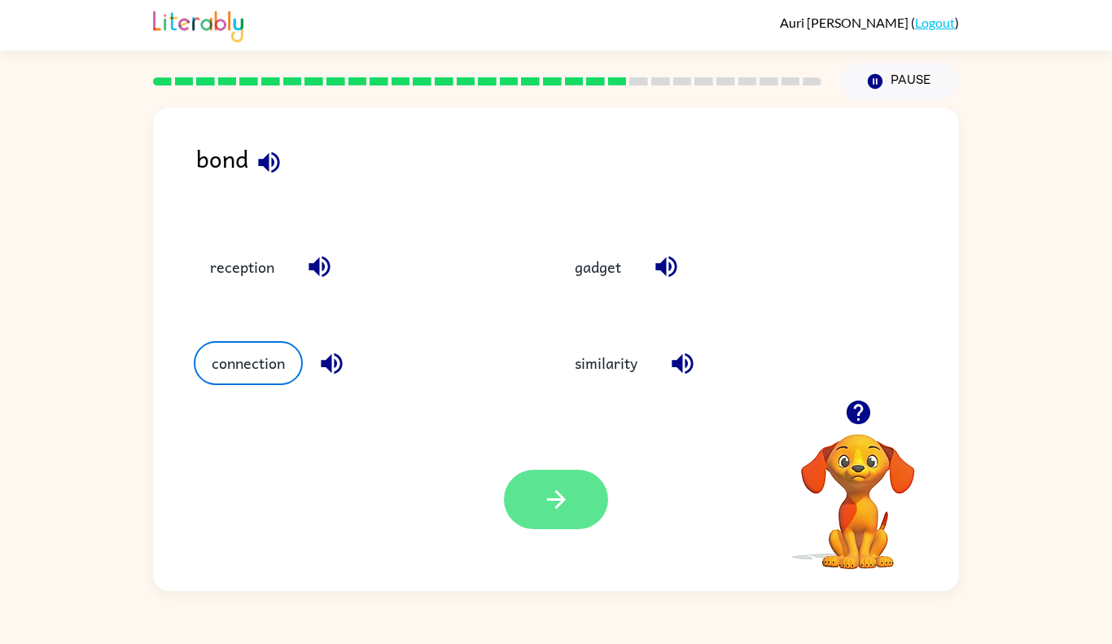
click at [548, 498] on icon "button" at bounding box center [556, 499] width 29 height 29
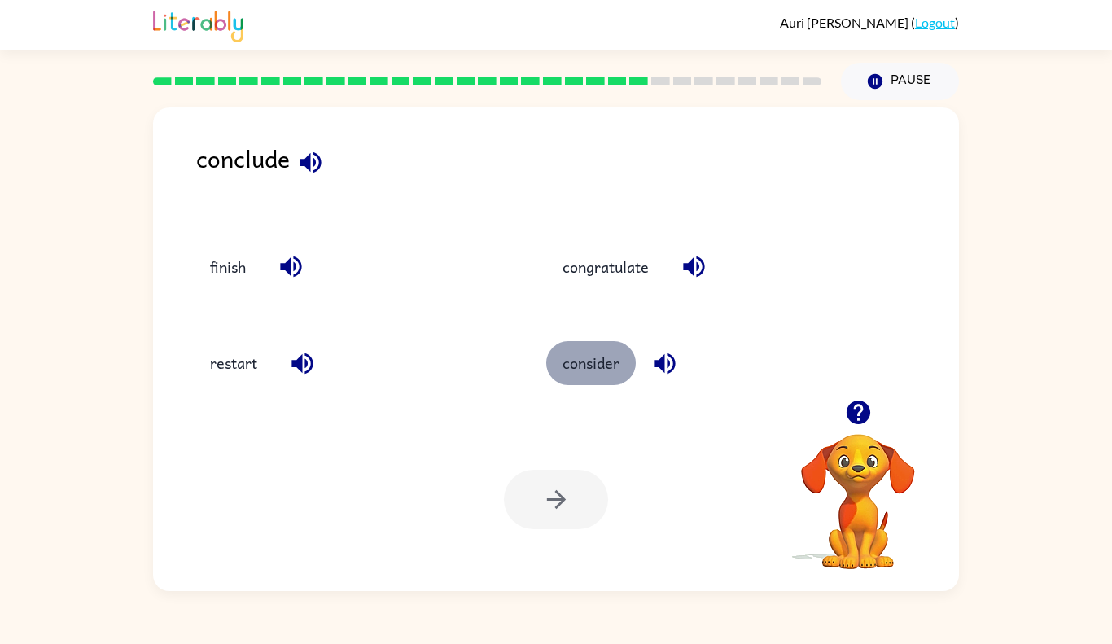
click at [581, 367] on button "consider" at bounding box center [591, 363] width 90 height 44
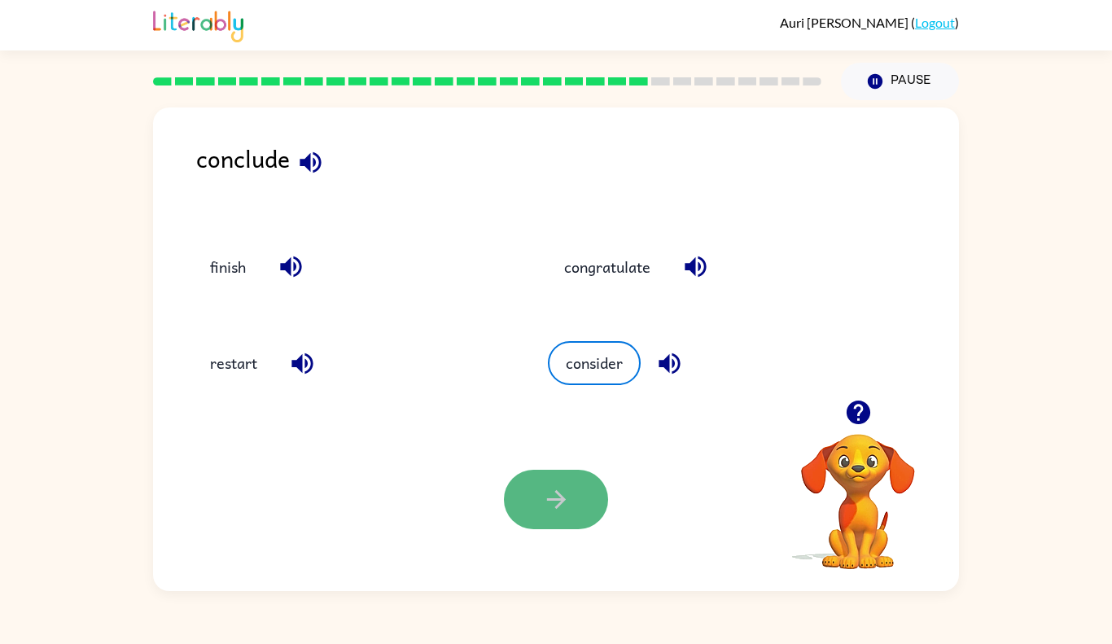
click at [548, 501] on icon "button" at bounding box center [556, 499] width 29 height 29
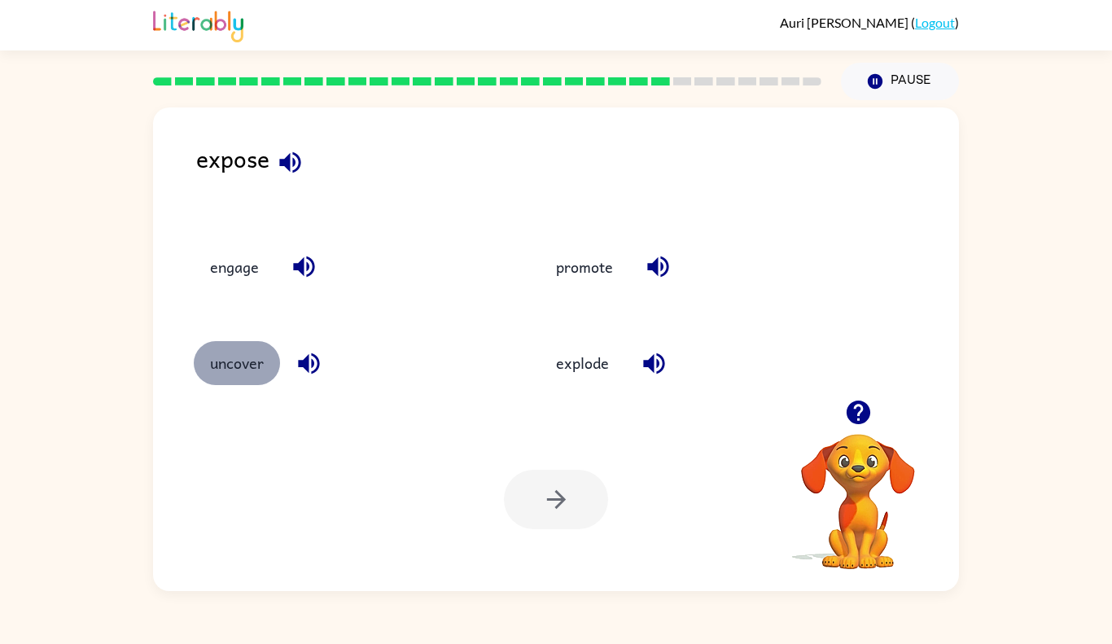
click at [223, 367] on button "uncover" at bounding box center [237, 363] width 86 height 44
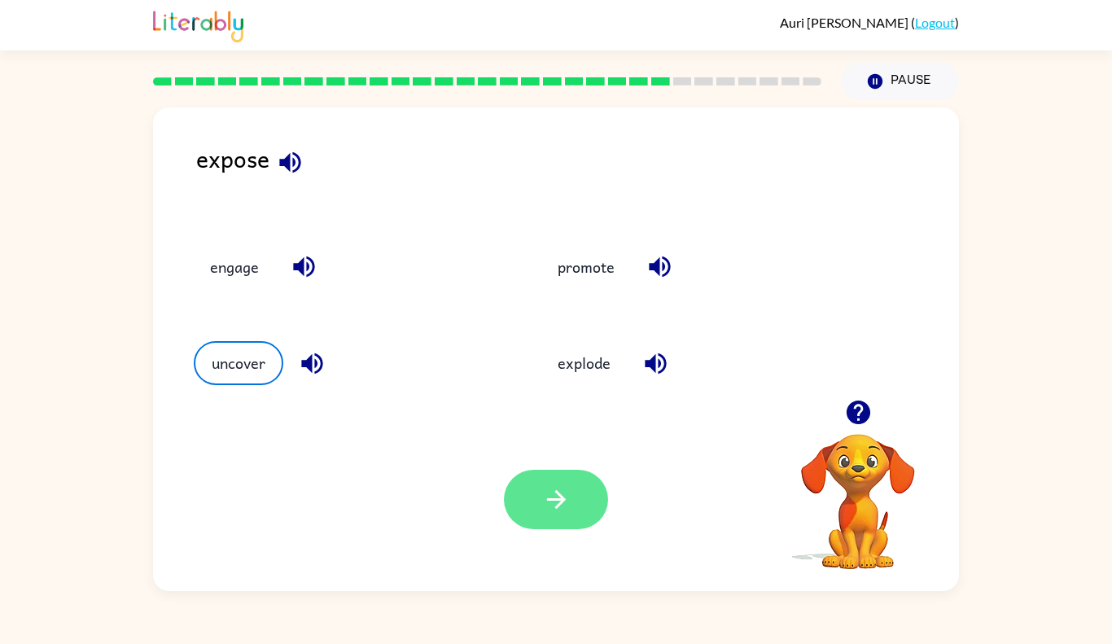
click at [534, 502] on button "button" at bounding box center [556, 499] width 104 height 59
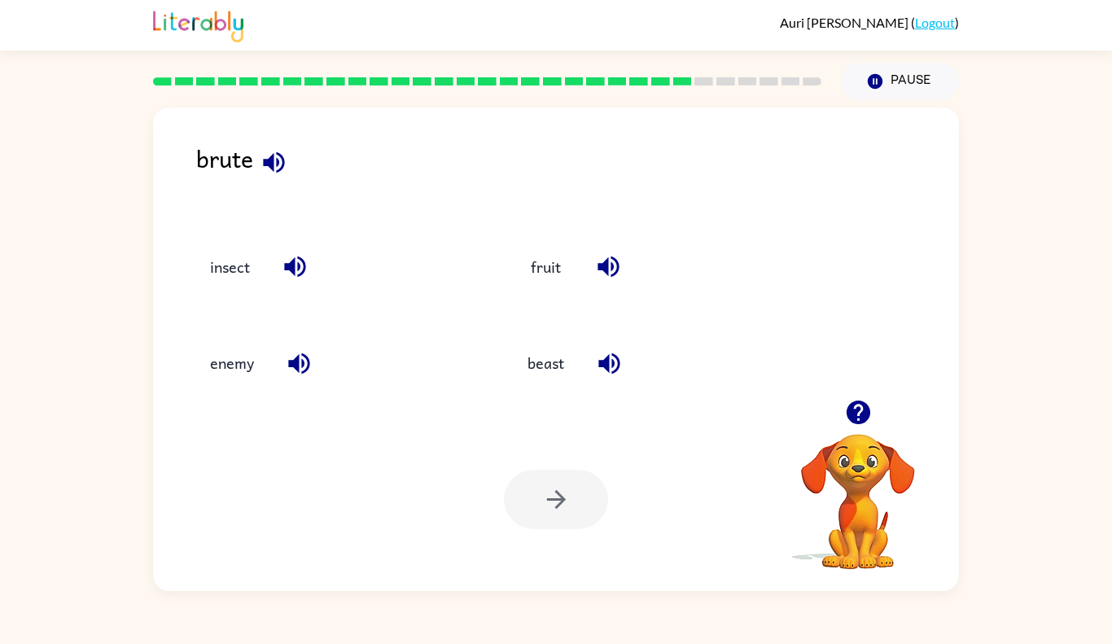
click at [277, 160] on icon "button" at bounding box center [273, 161] width 21 height 21
click at [270, 164] on icon "button" at bounding box center [273, 161] width 21 height 21
click at [556, 366] on button "beast" at bounding box center [545, 363] width 69 height 44
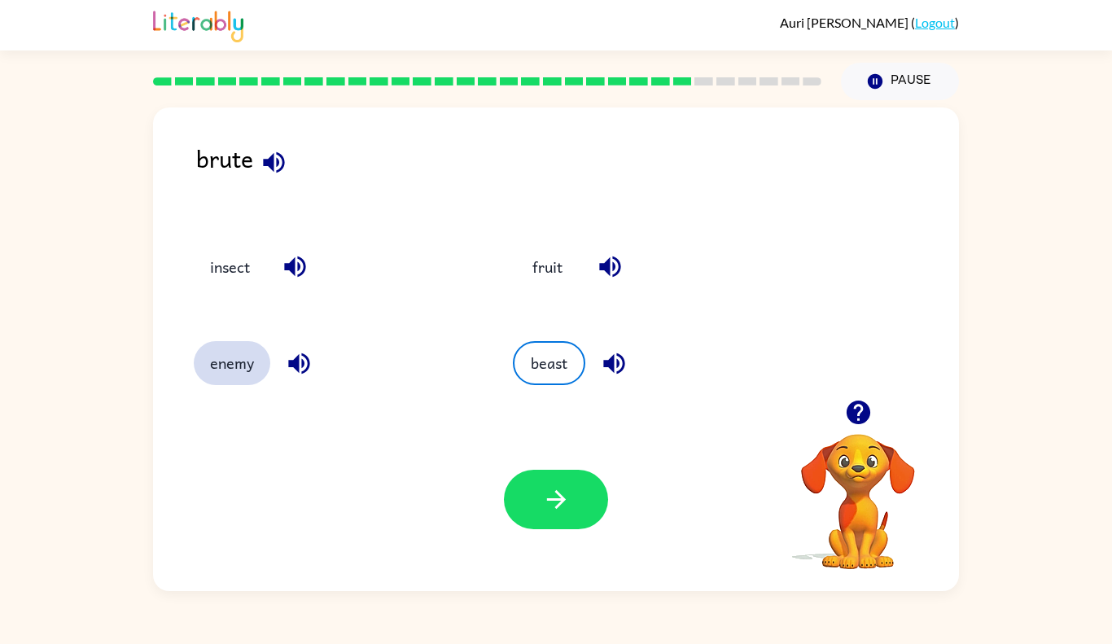
click at [232, 360] on button "enemy" at bounding box center [232, 363] width 77 height 44
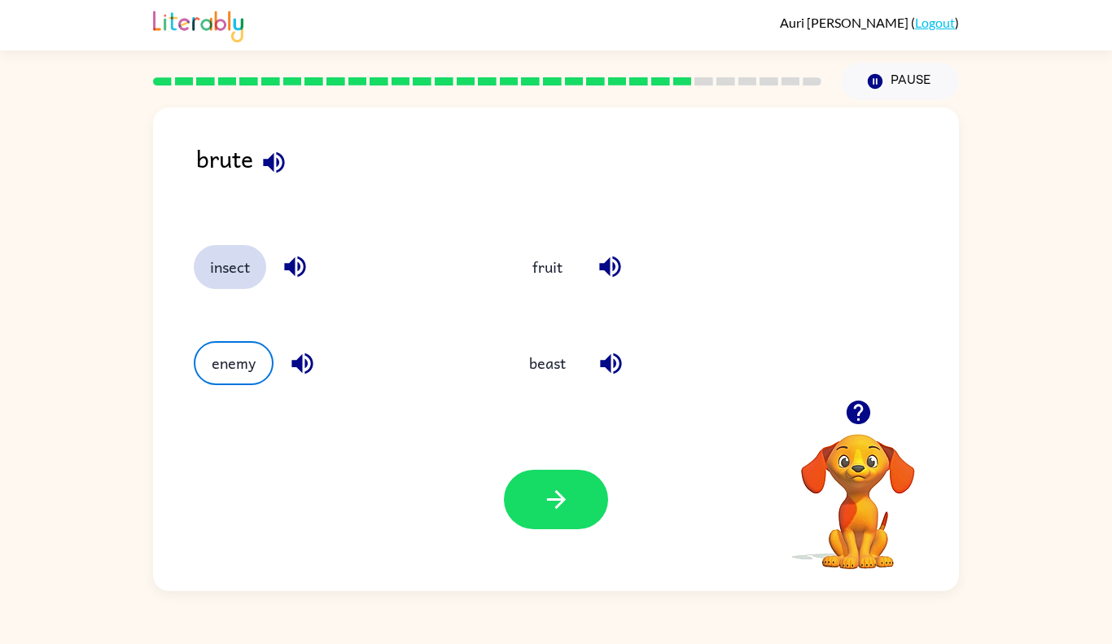
click at [226, 276] on button "insect" at bounding box center [230, 267] width 72 height 44
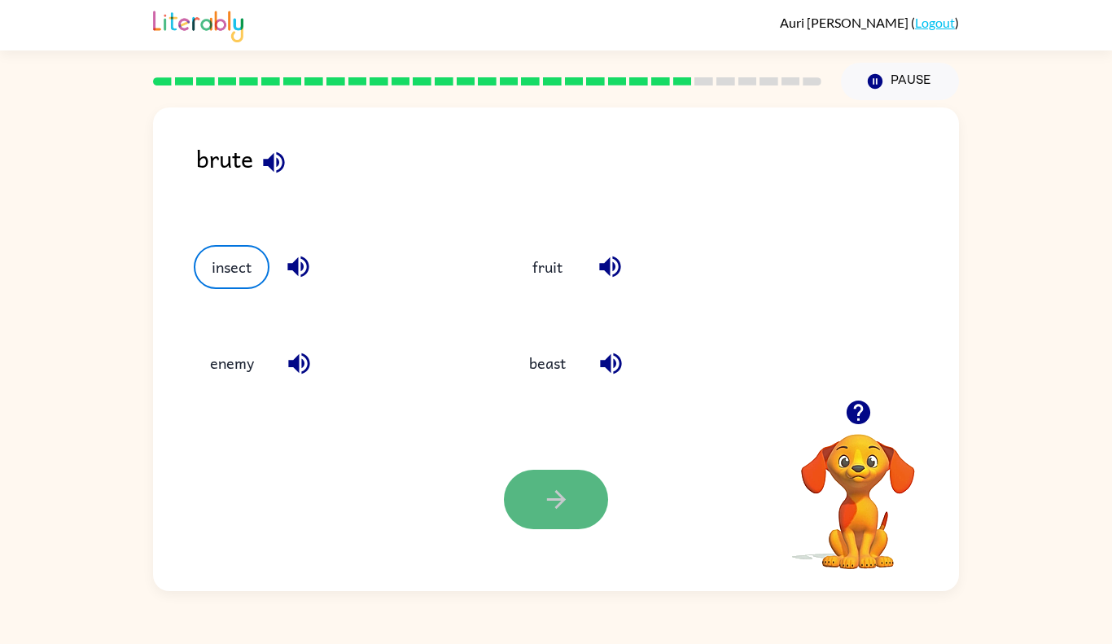
click at [568, 498] on icon "button" at bounding box center [556, 499] width 29 height 29
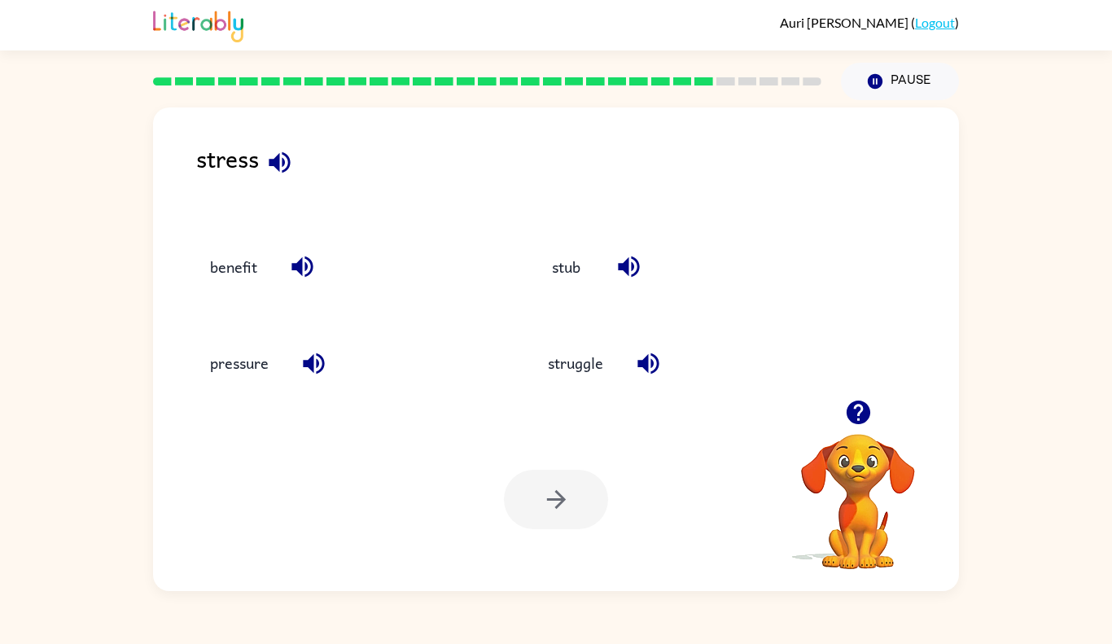
click at [293, 247] on button "button" at bounding box center [303, 267] width 42 height 42
click at [223, 367] on button "pressure" at bounding box center [239, 363] width 91 height 44
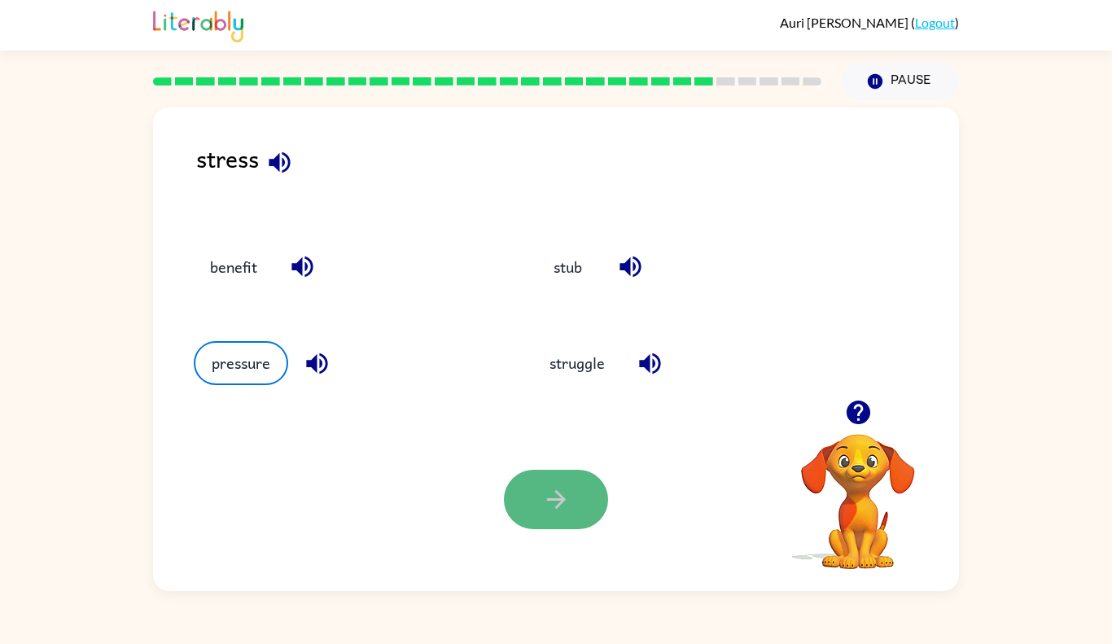
click at [556, 493] on icon "button" at bounding box center [555, 499] width 19 height 19
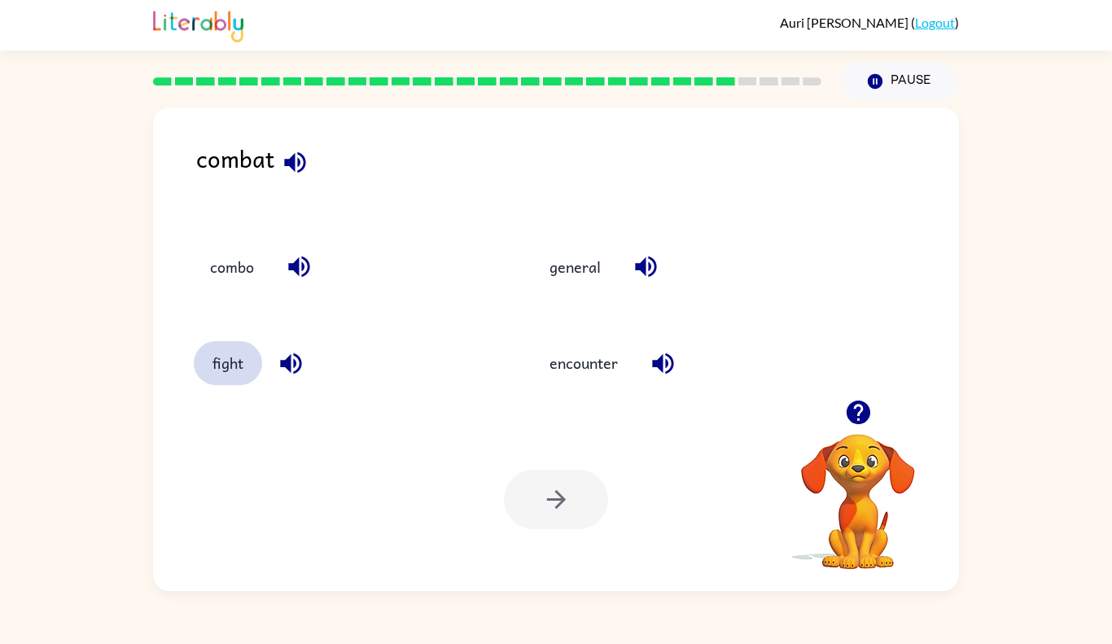
click at [204, 363] on button "fight" at bounding box center [228, 363] width 68 height 44
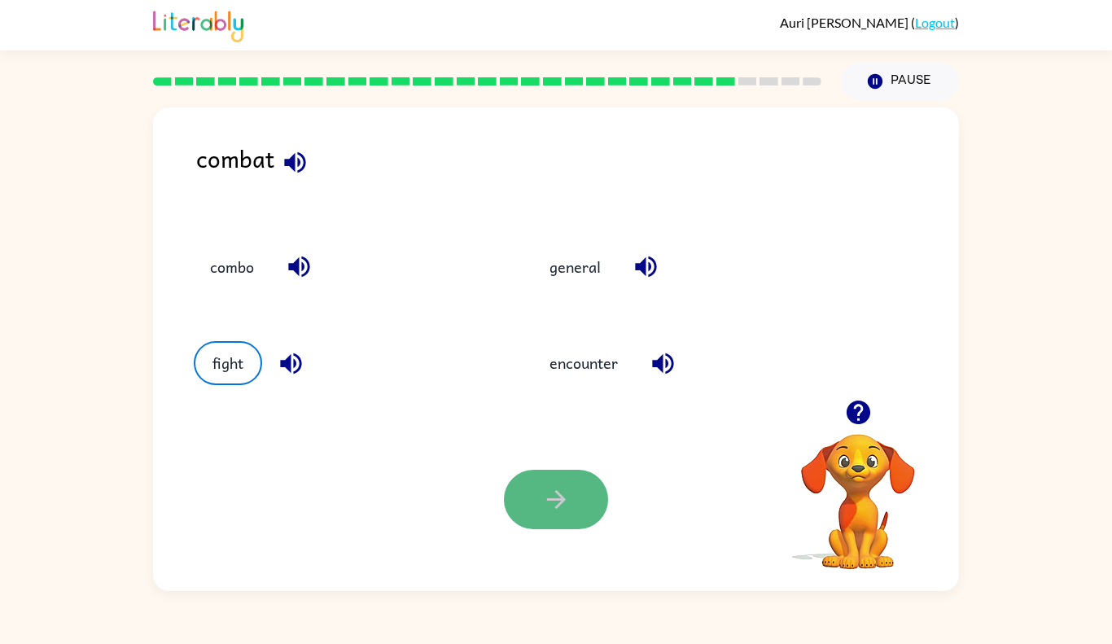
click at [574, 503] on button "button" at bounding box center [556, 499] width 104 height 59
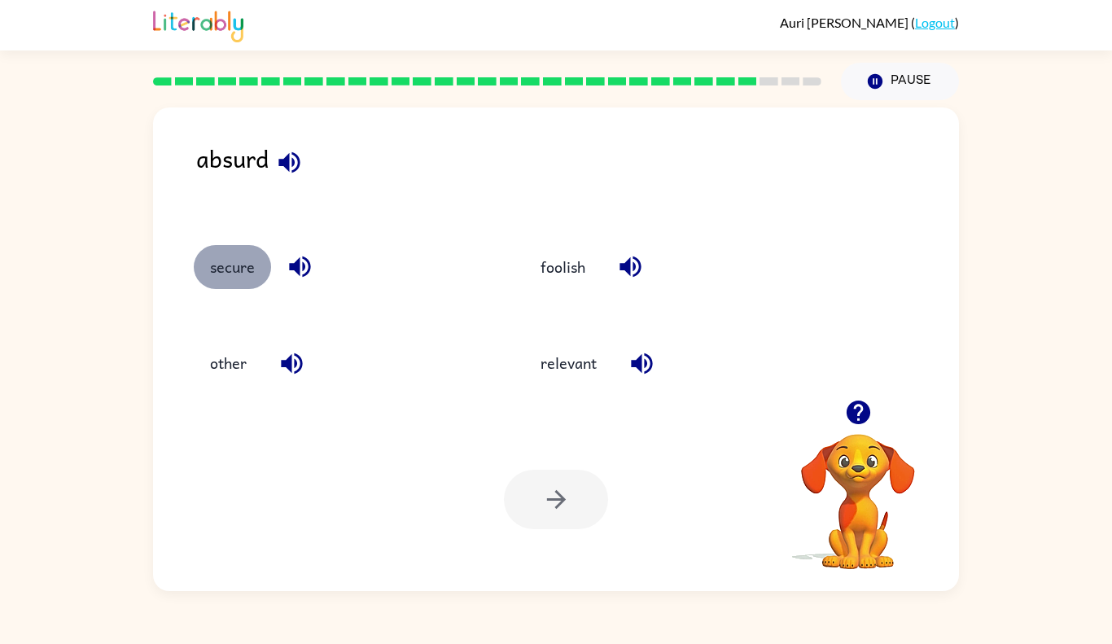
click at [248, 276] on button "secure" at bounding box center [232, 267] width 77 height 44
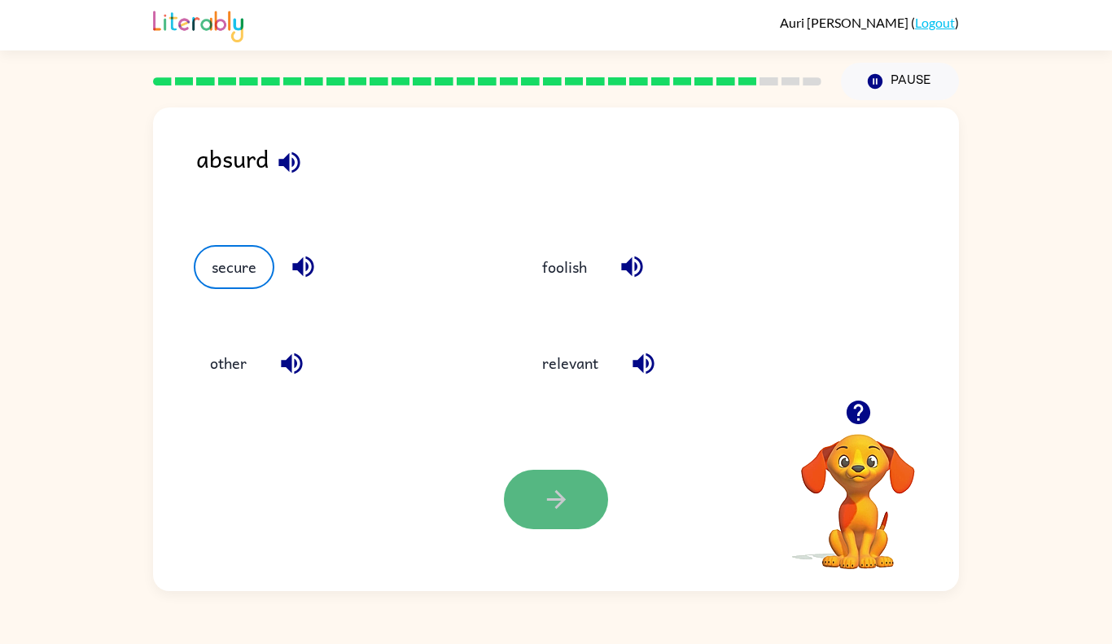
click at [548, 497] on icon "button" at bounding box center [556, 499] width 29 height 29
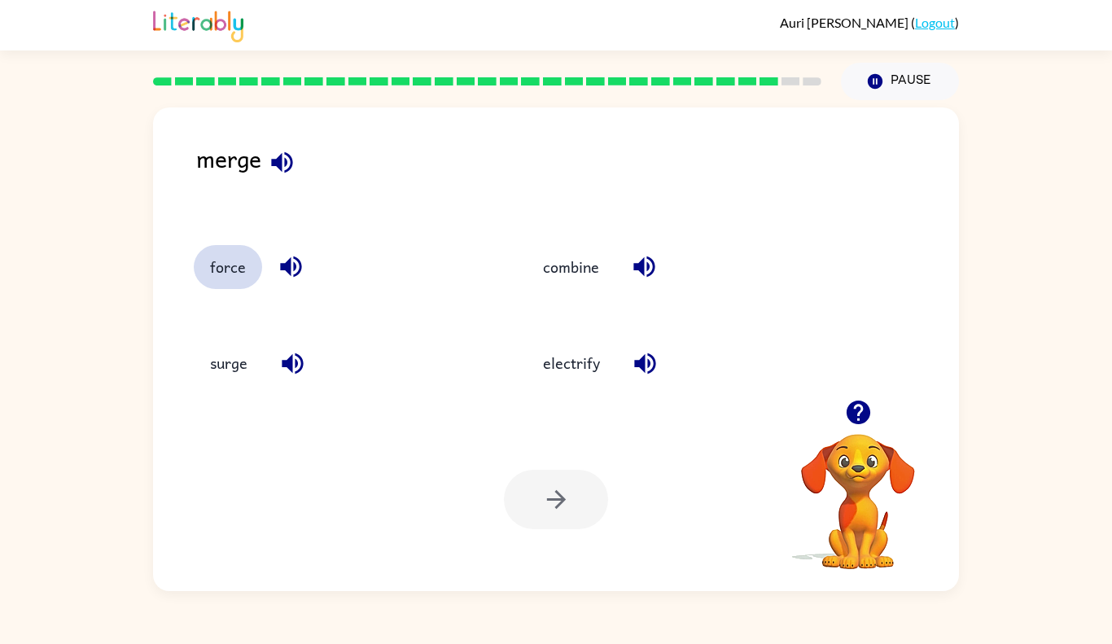
click at [228, 269] on button "force" at bounding box center [228, 267] width 68 height 44
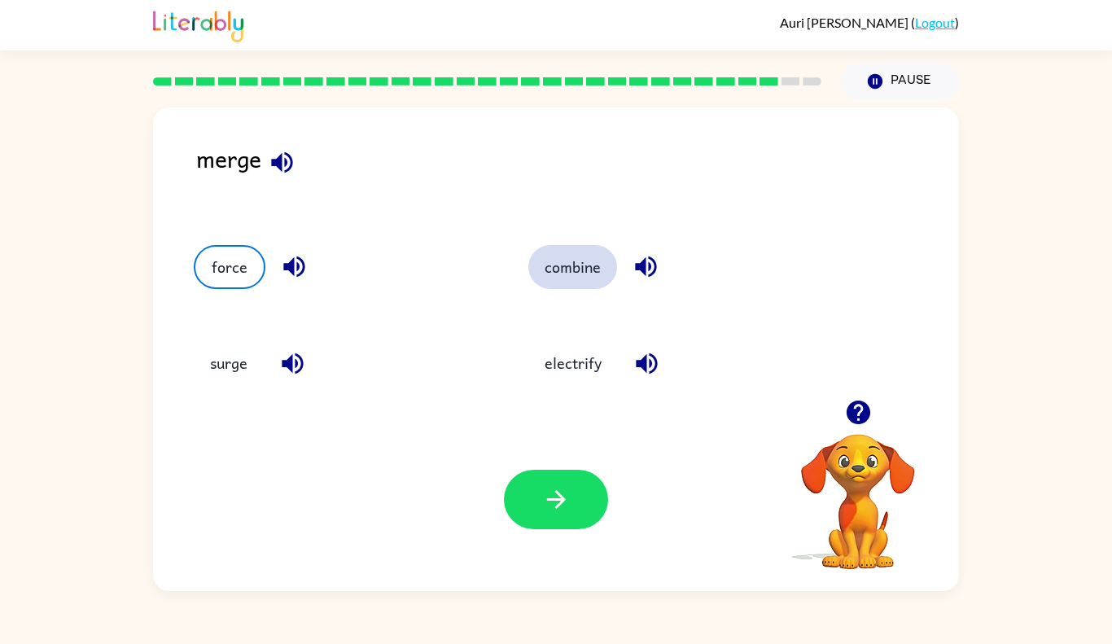
click at [558, 268] on button "combine" at bounding box center [572, 267] width 89 height 44
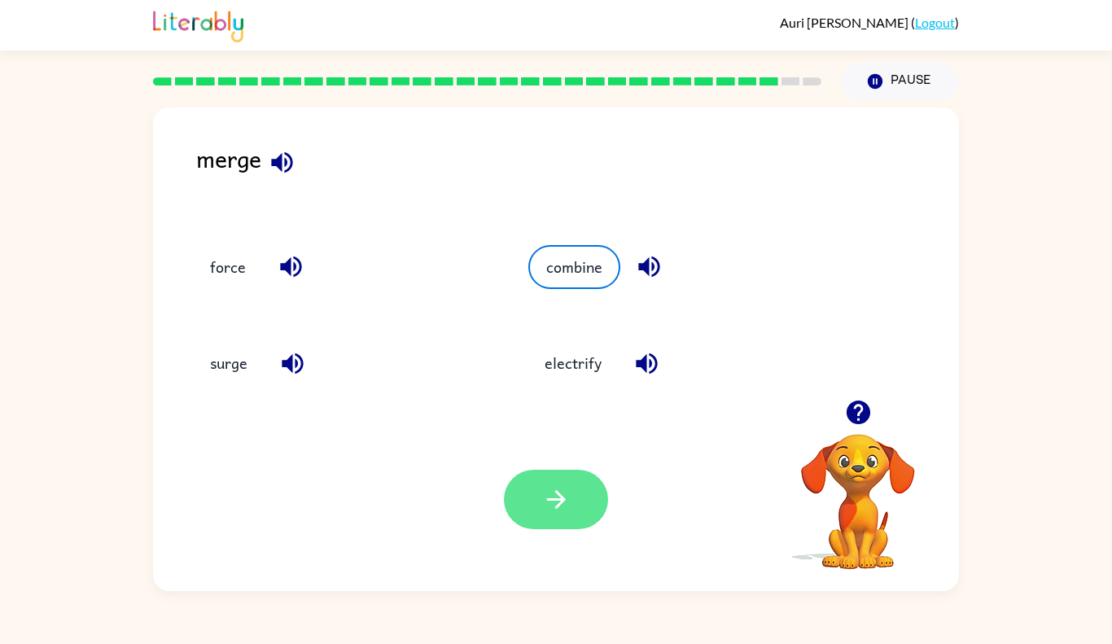
click at [547, 494] on icon "button" at bounding box center [556, 499] width 29 height 29
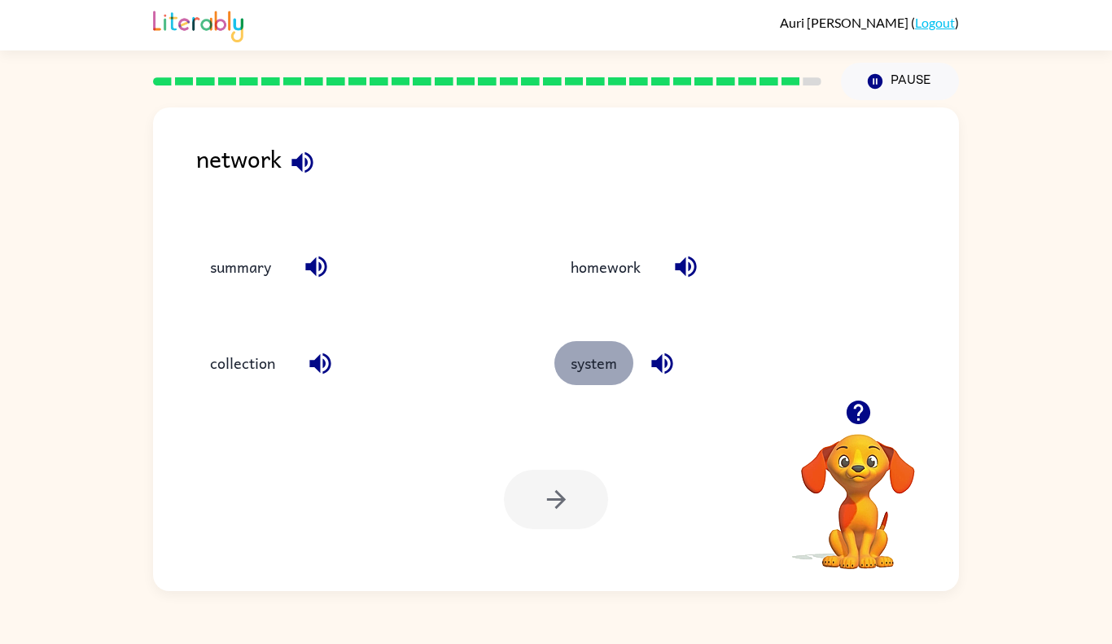
click at [598, 367] on button "system" at bounding box center [594, 363] width 79 height 44
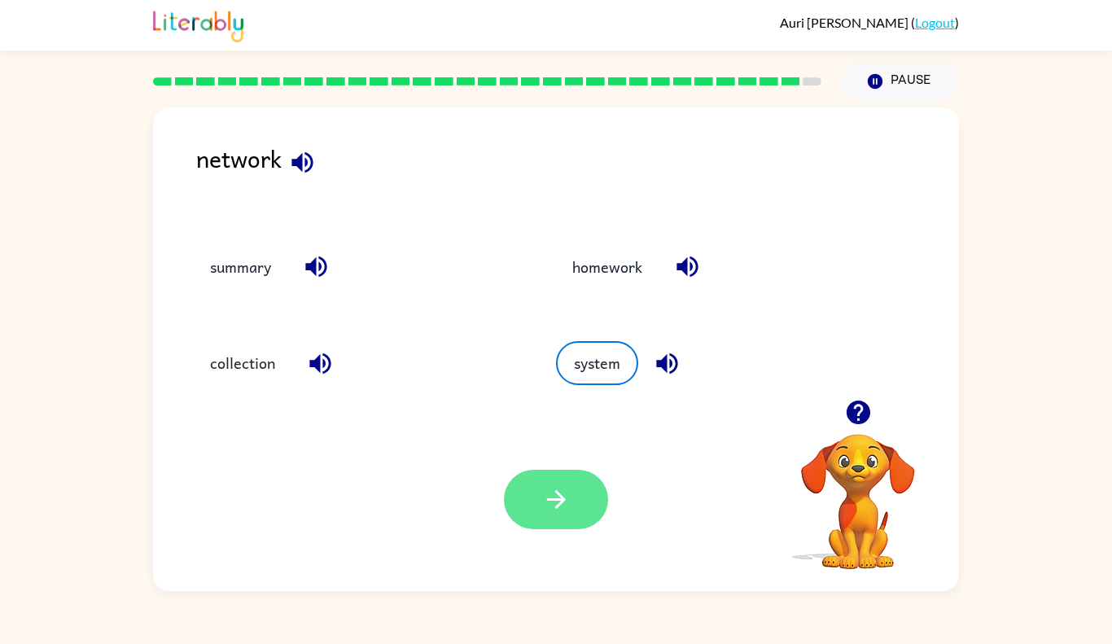
click at [576, 491] on button "button" at bounding box center [556, 499] width 104 height 59
